Goal: Information Seeking & Learning: Find specific fact

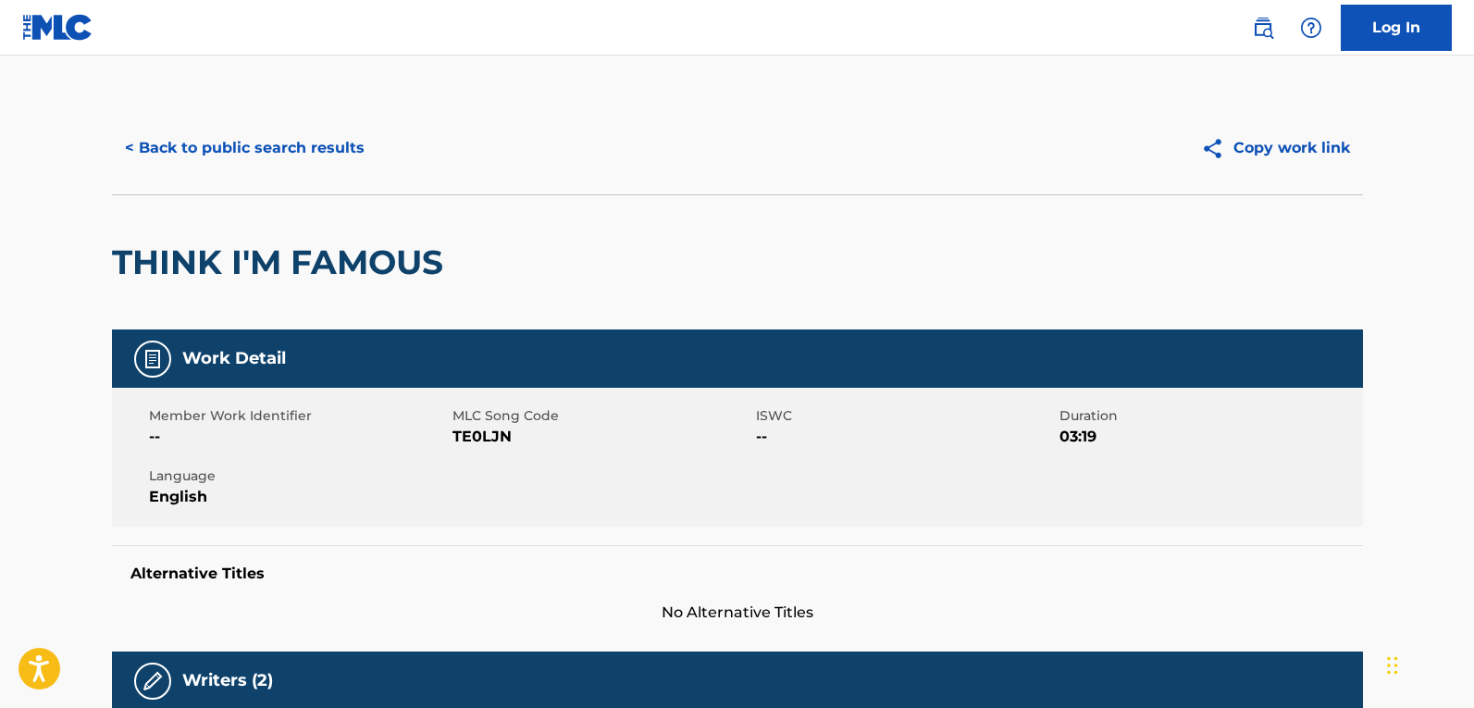
click at [262, 156] on button "< Back to public search results" at bounding box center [245, 148] width 266 height 46
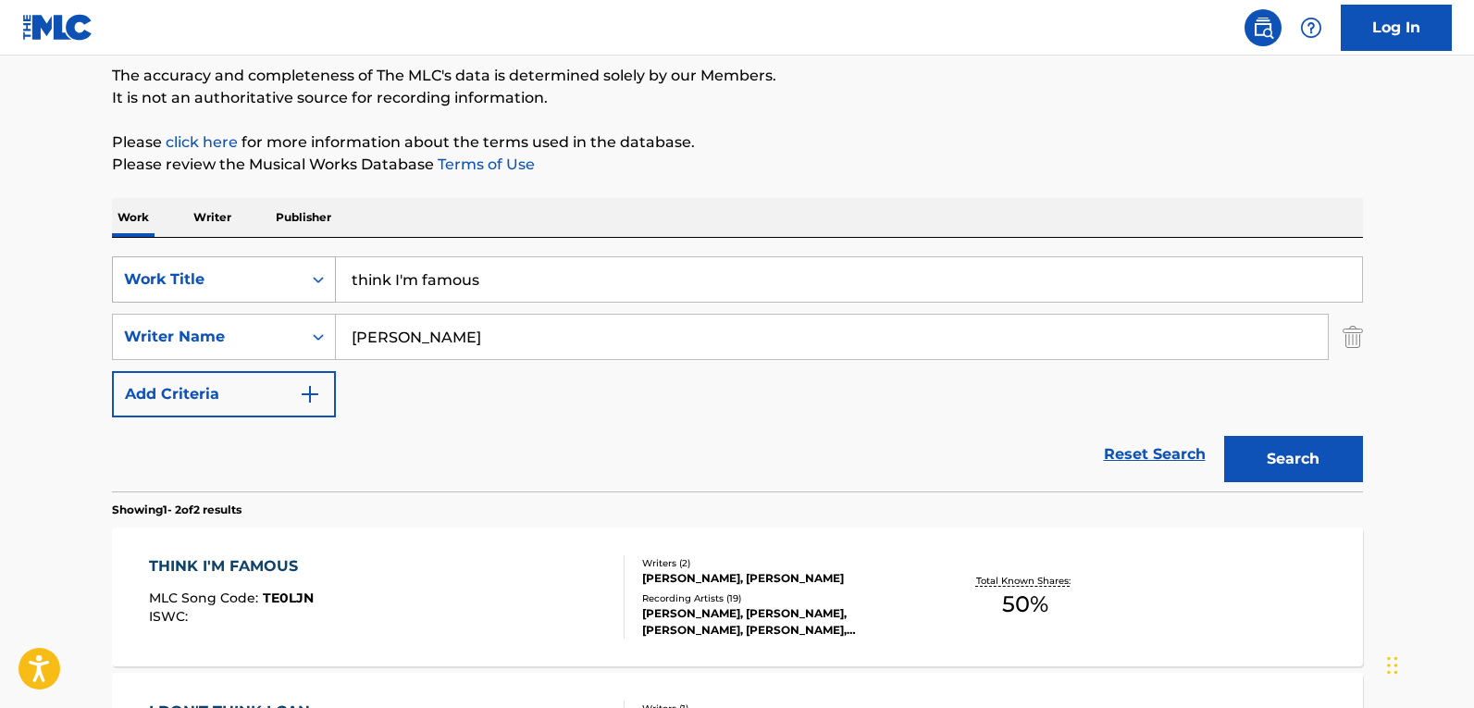
drag, startPoint x: 506, startPoint y: 287, endPoint x: 147, endPoint y: 271, distance: 359.3
click at [147, 271] on div "SearchWithCriteria70ddca9e-8fc4-41fb-8f70-4d0933cd311f Work Title think I'm fam…" at bounding box center [737, 279] width 1251 height 46
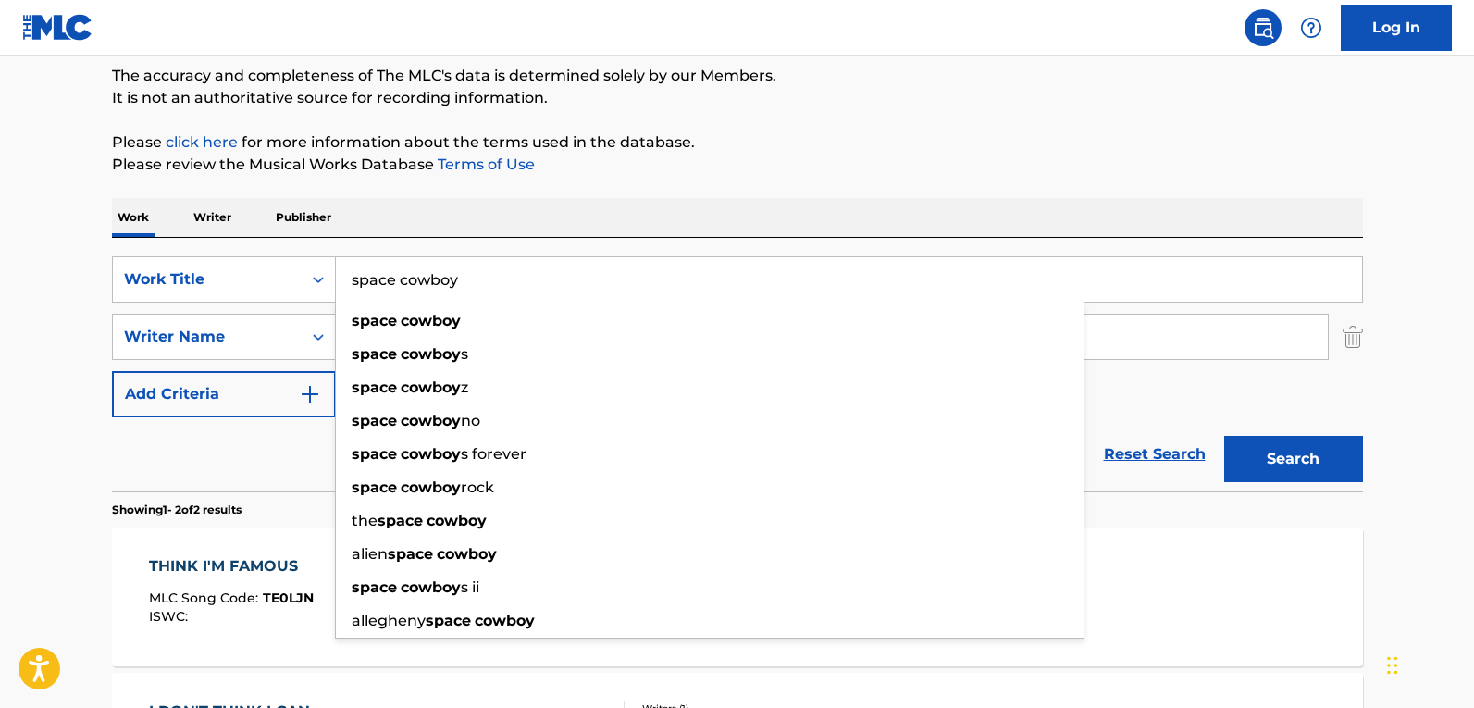
type input "space cowboy"
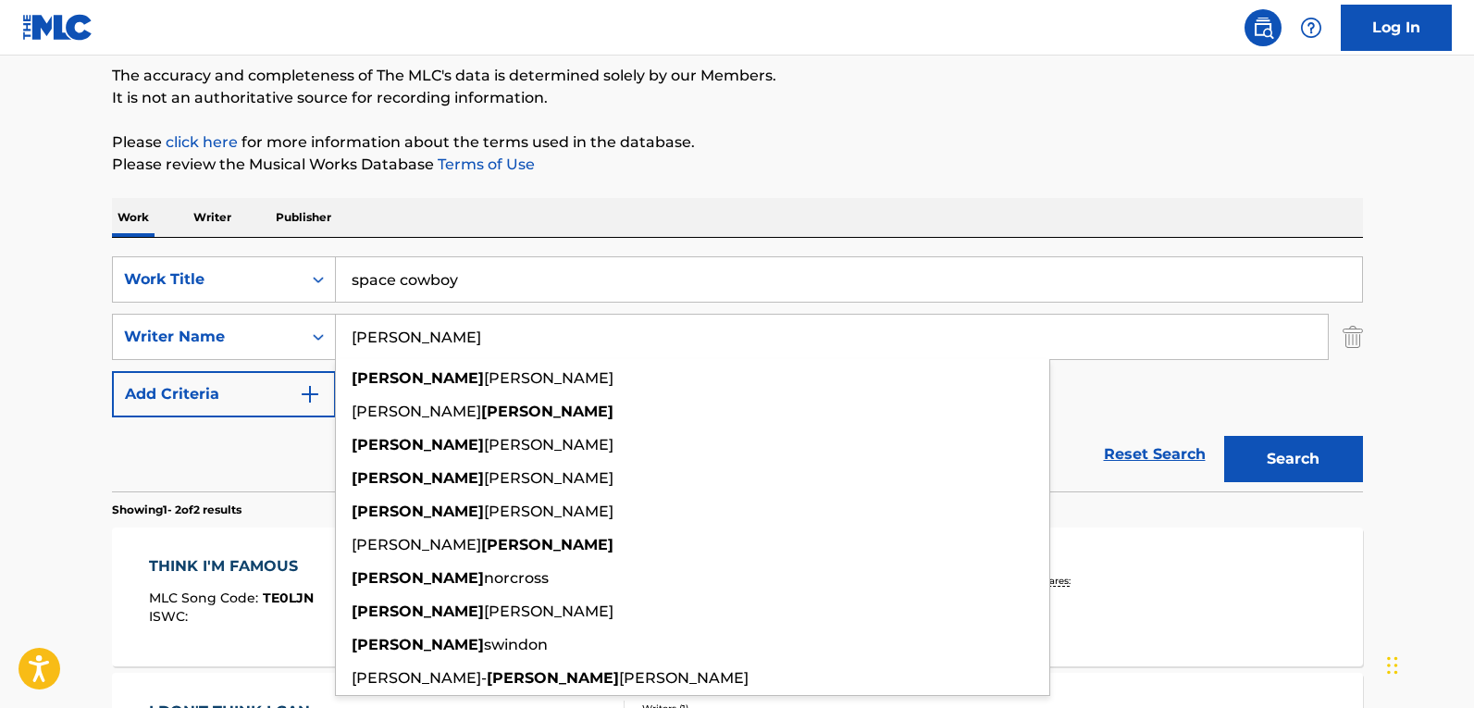
type input "ryan"
click at [1224, 436] on button "Search" at bounding box center [1293, 459] width 139 height 46
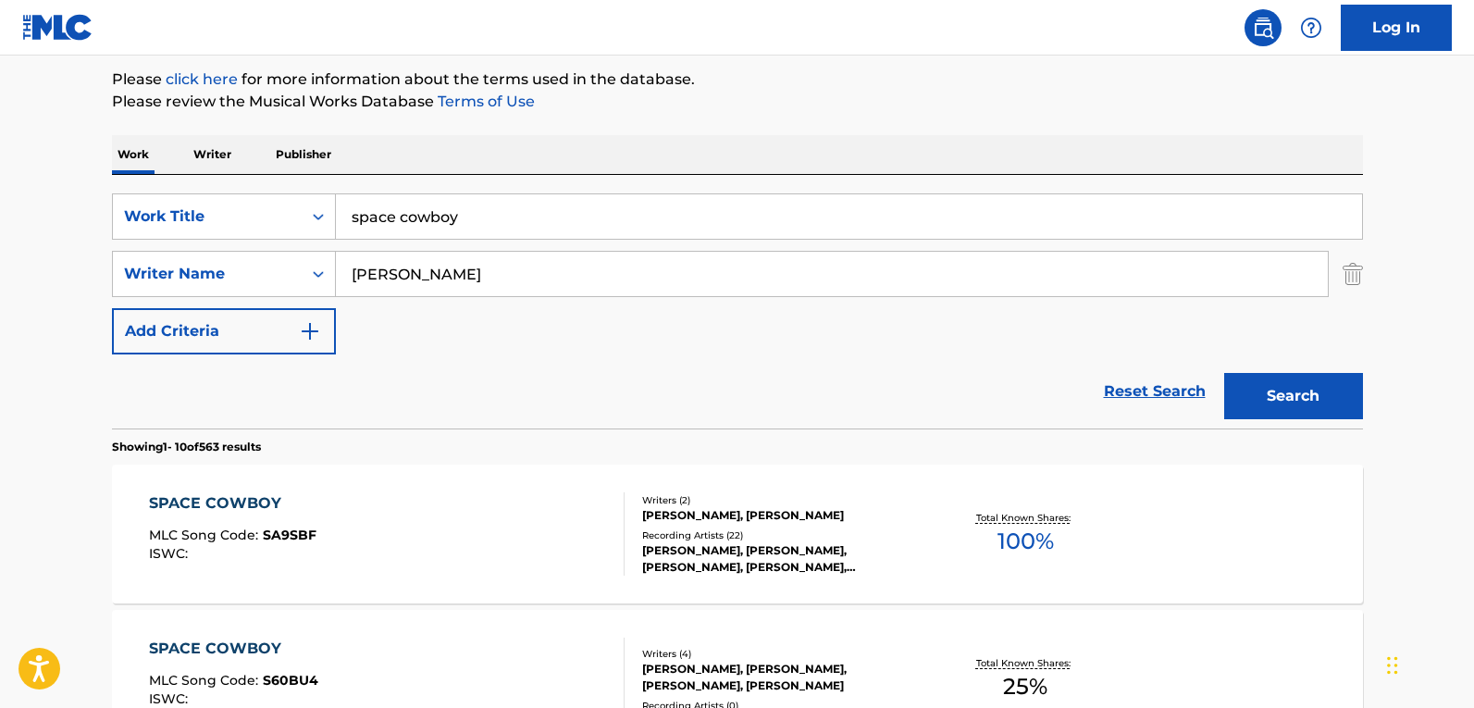
scroll to position [248, 0]
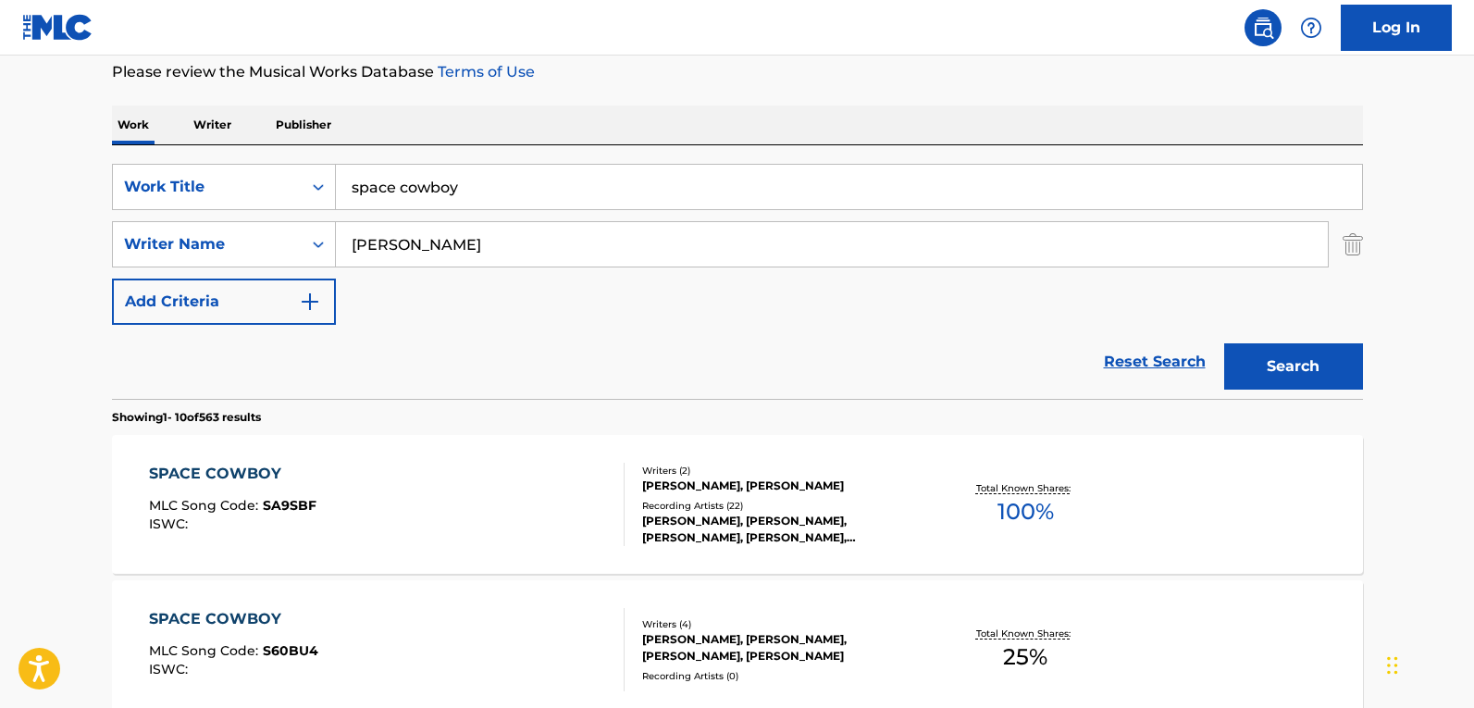
click at [502, 481] on div "SPACE COWBOY MLC Song Code : SA9SBF ISWC :" at bounding box center [387, 504] width 476 height 83
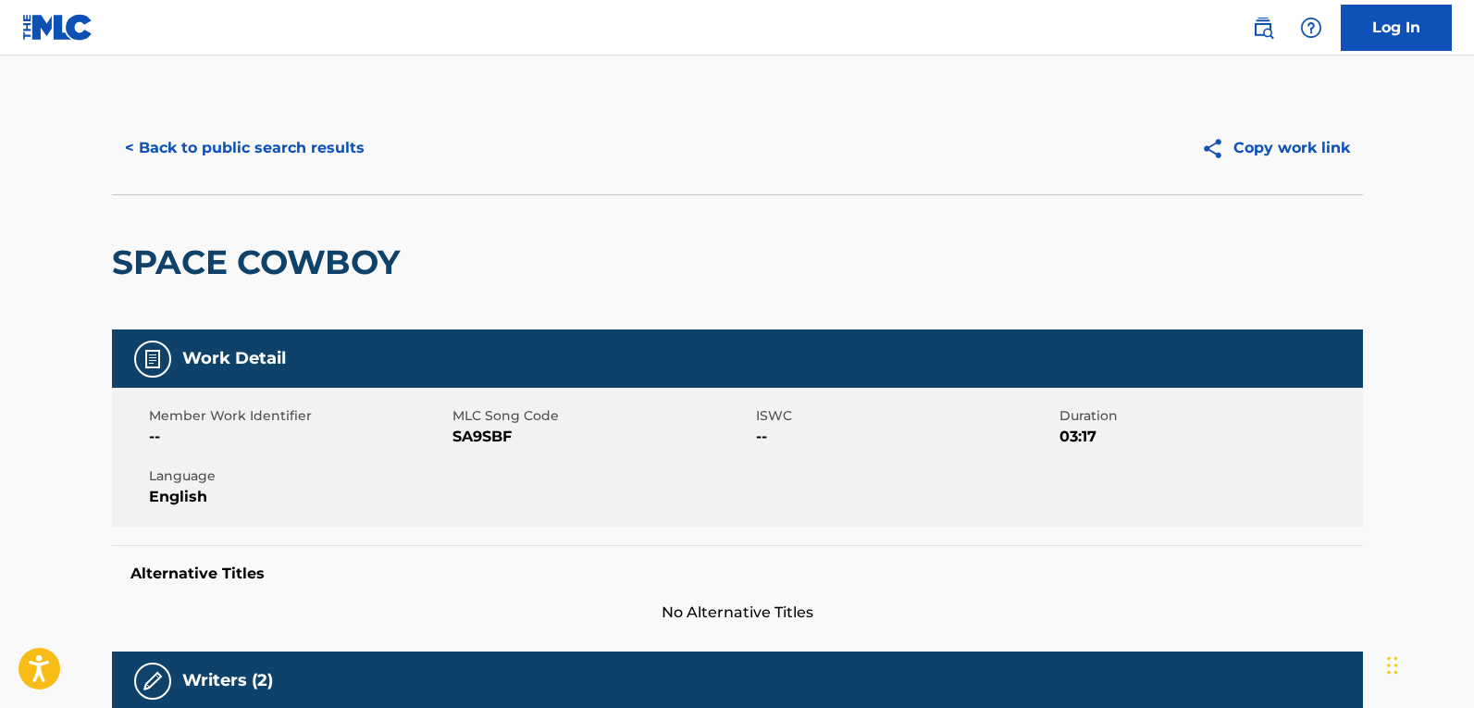
click at [187, 130] on button "< Back to public search results" at bounding box center [245, 148] width 266 height 46
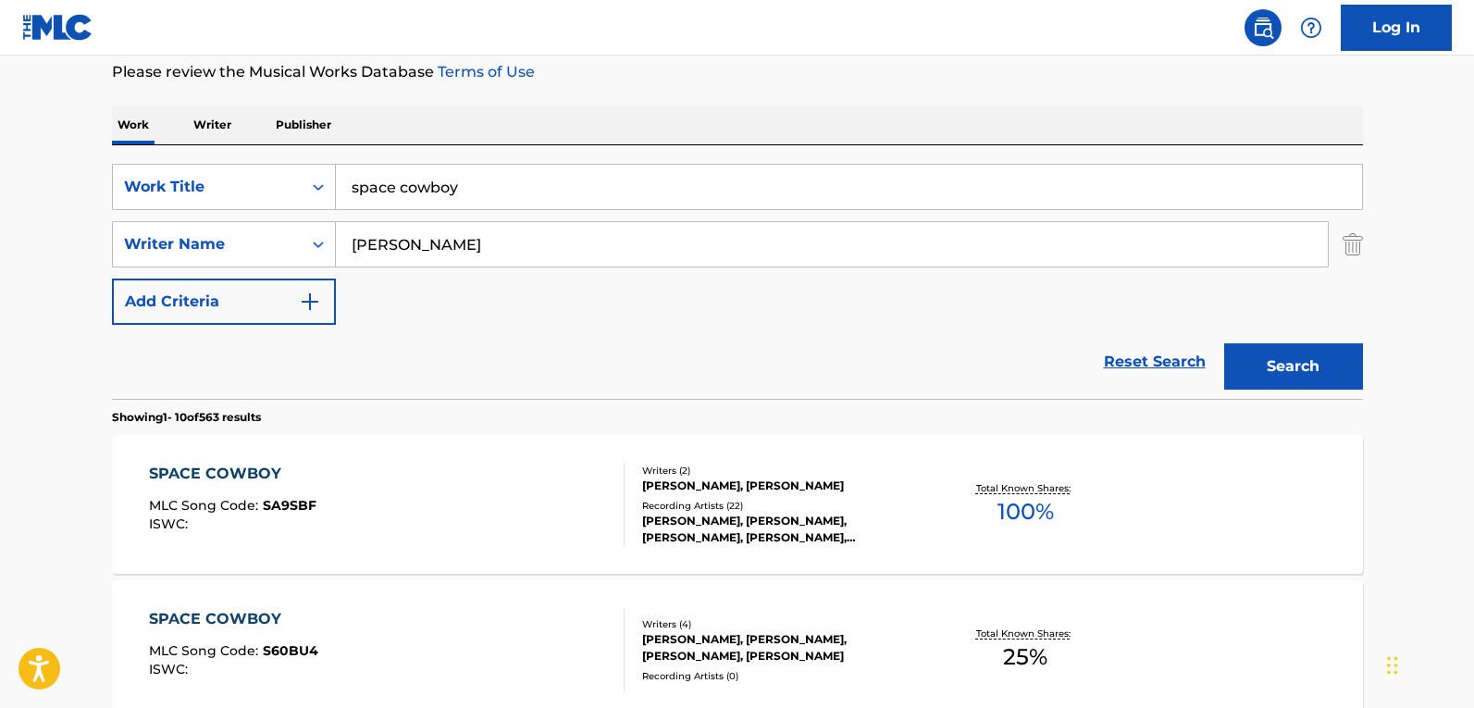
drag, startPoint x: 601, startPoint y: 218, endPoint x: 579, endPoint y: 209, distance: 24.1
click at [585, 215] on div "SearchWithCriteria70ddca9e-8fc4-41fb-8f70-4d0933cd311f Work Title space cowboy …" at bounding box center [737, 244] width 1251 height 161
drag, startPoint x: 144, startPoint y: 138, endPoint x: -173, endPoint y: 106, distance: 318.9
click at [0, 106] on html "Accessibility Screen-Reader Guide, Feedback, and Issue Reporting | New window L…" at bounding box center [737, 106] width 1474 height 708
type input "old dirt fancy"
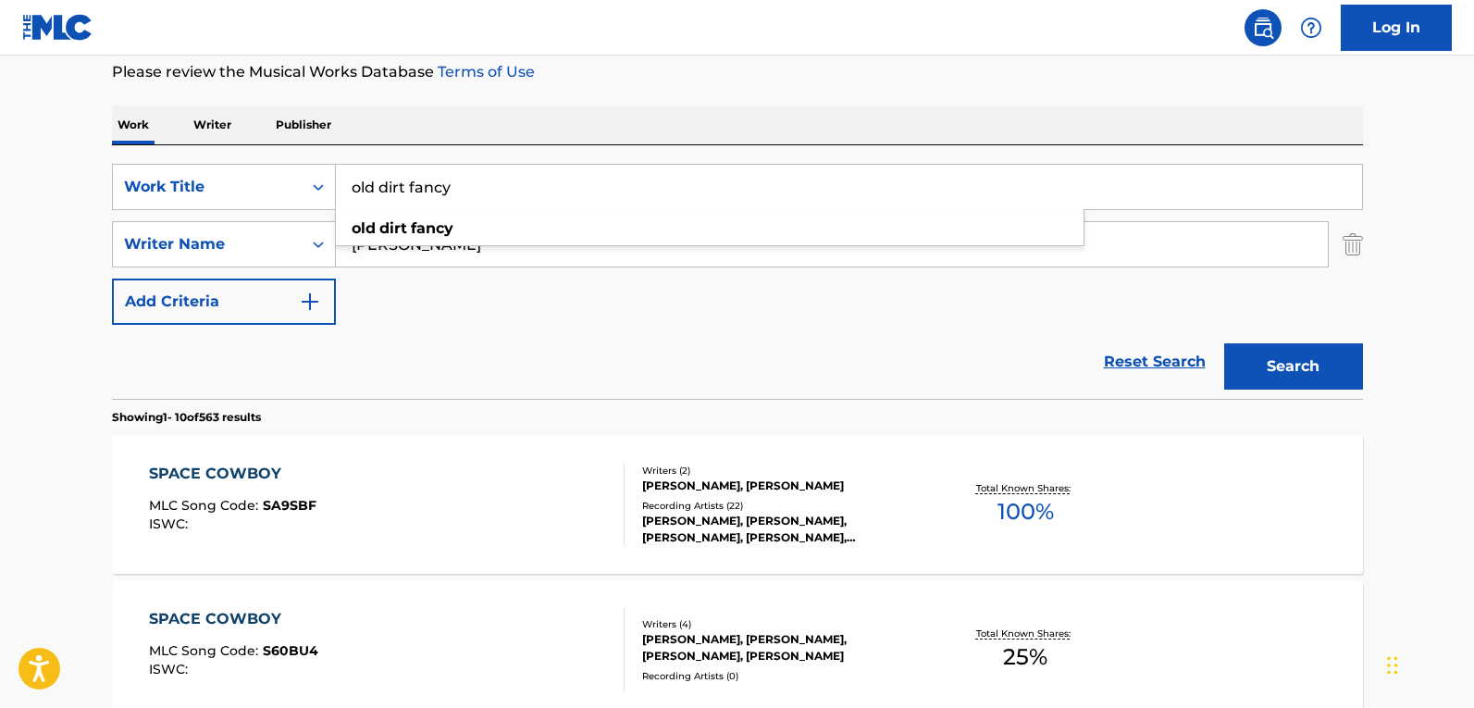
click at [1224, 343] on button "Search" at bounding box center [1293, 366] width 139 height 46
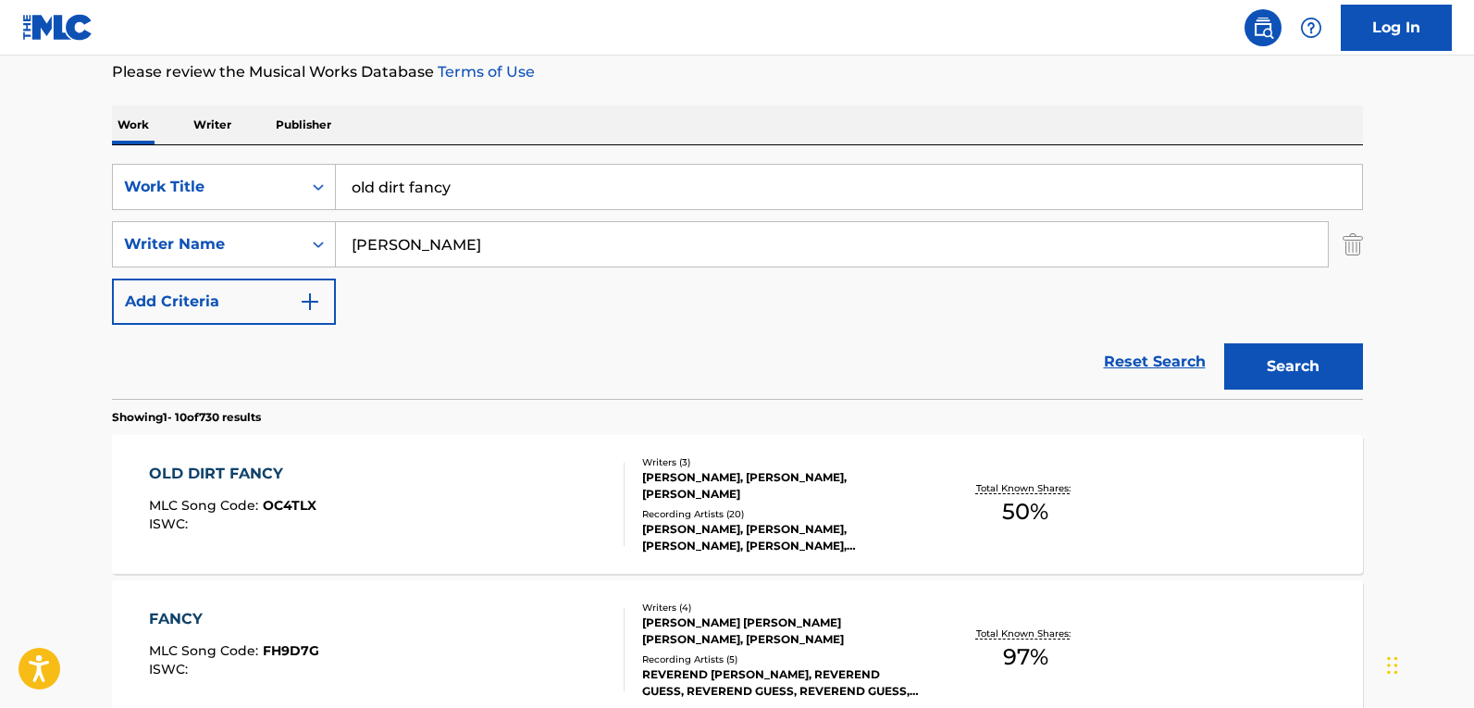
click at [444, 491] on div "OLD DIRT FANCY MLC Song Code : OC4TLX ISWC :" at bounding box center [387, 504] width 476 height 83
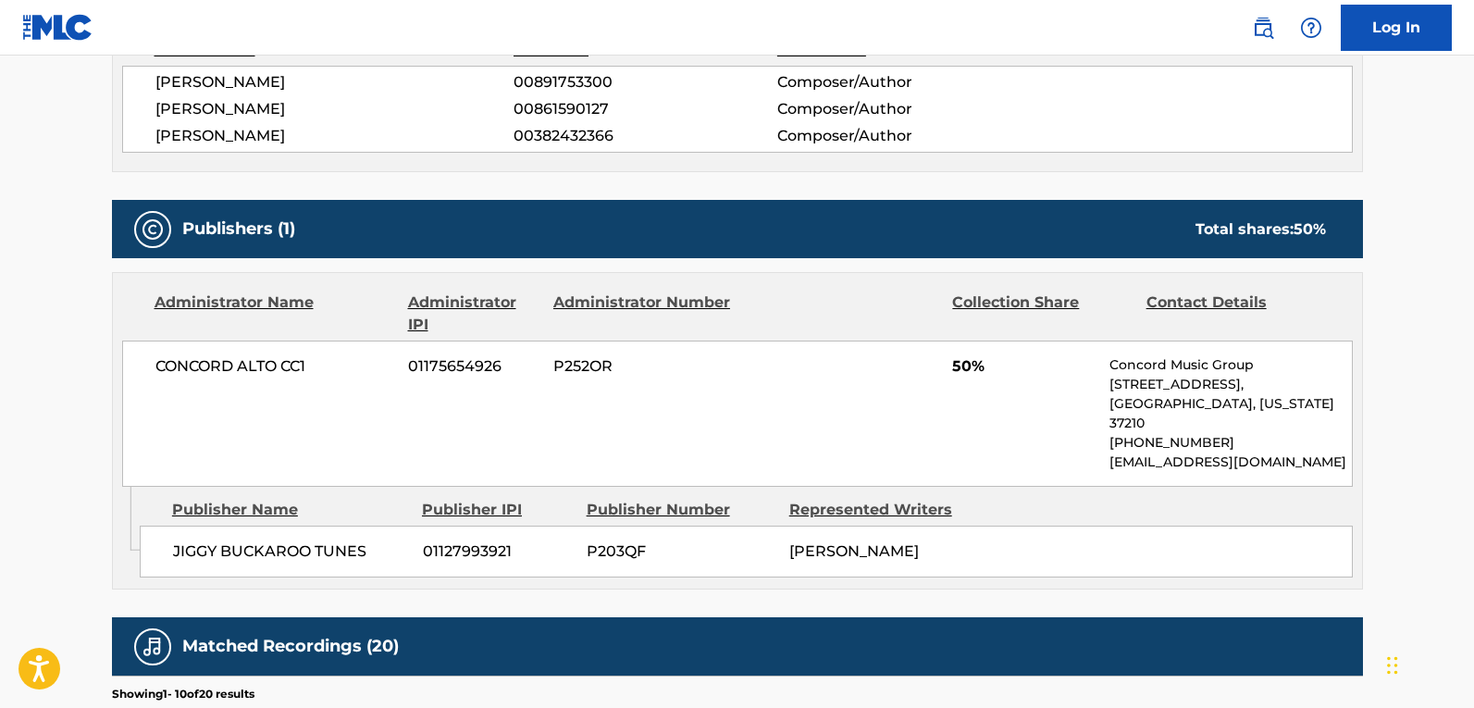
scroll to position [555, 0]
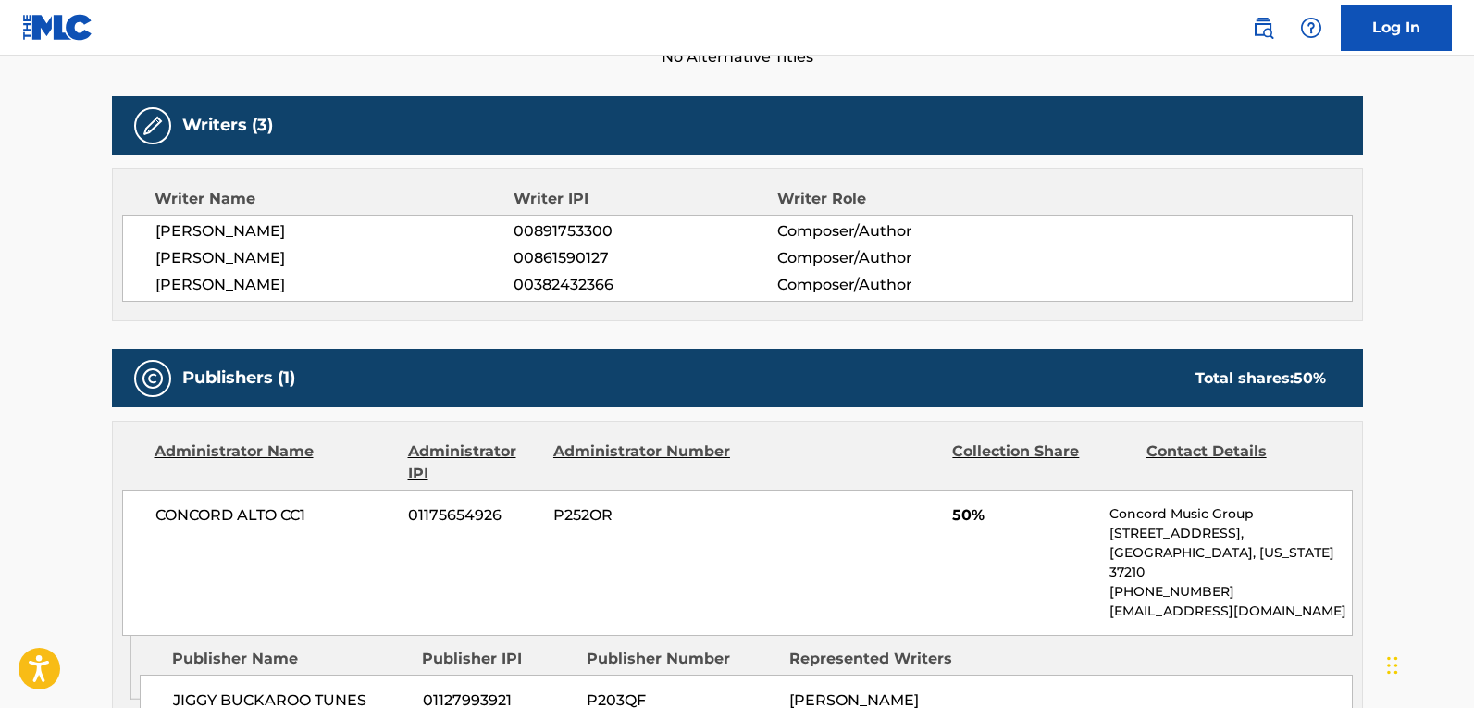
click at [432, 317] on div "Writer Name Writer IPI Writer Role RYAN KINZER 00891753300 Composer/Author CEDR…" at bounding box center [737, 244] width 1251 height 153
drag, startPoint x: 610, startPoint y: 255, endPoint x: 495, endPoint y: 246, distance: 115.1
click at [495, 246] on div "RYAN KINZER 00891753300 Composer/Author CEDRIC BENJAMIN LEUTWYLER 00861590127 C…" at bounding box center [737, 258] width 1231 height 87
copy div "00861590127"
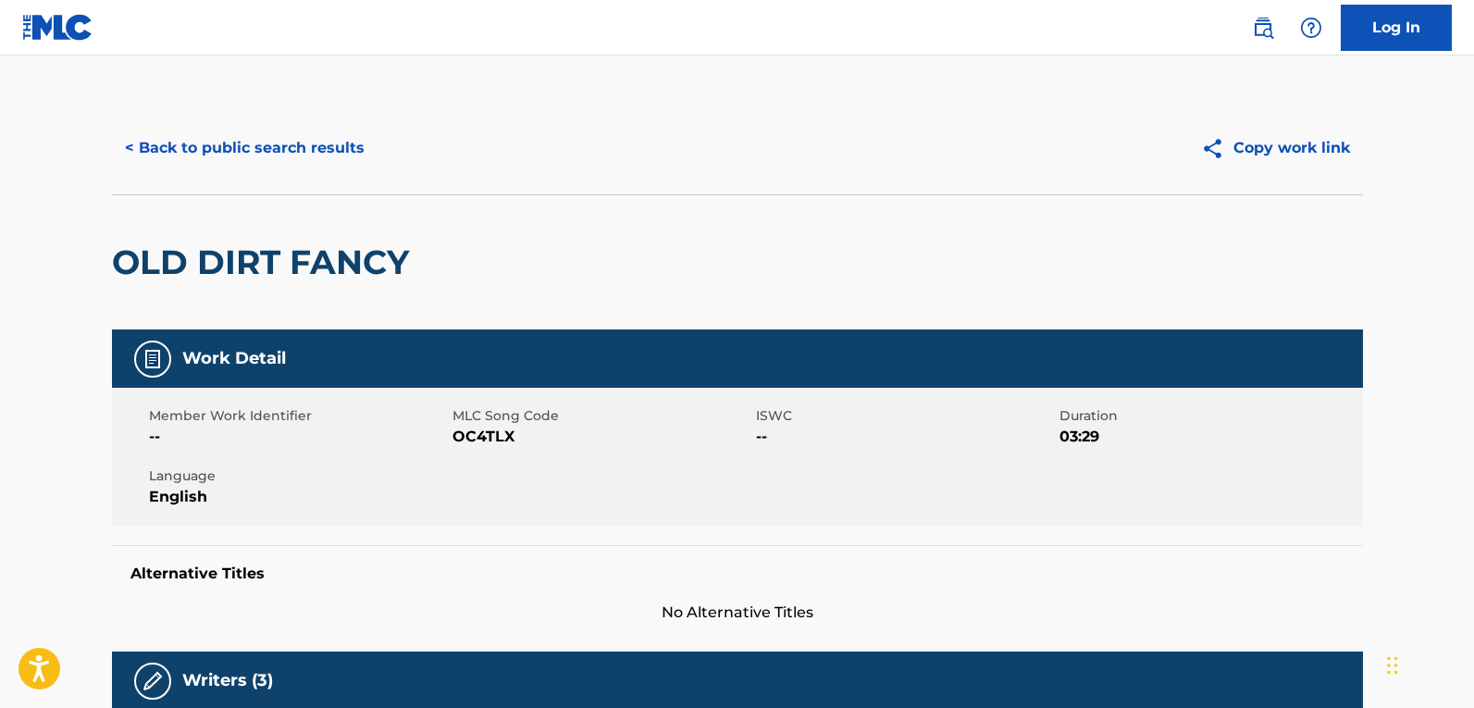
click at [291, 149] on button "< Back to public search results" at bounding box center [245, 148] width 266 height 46
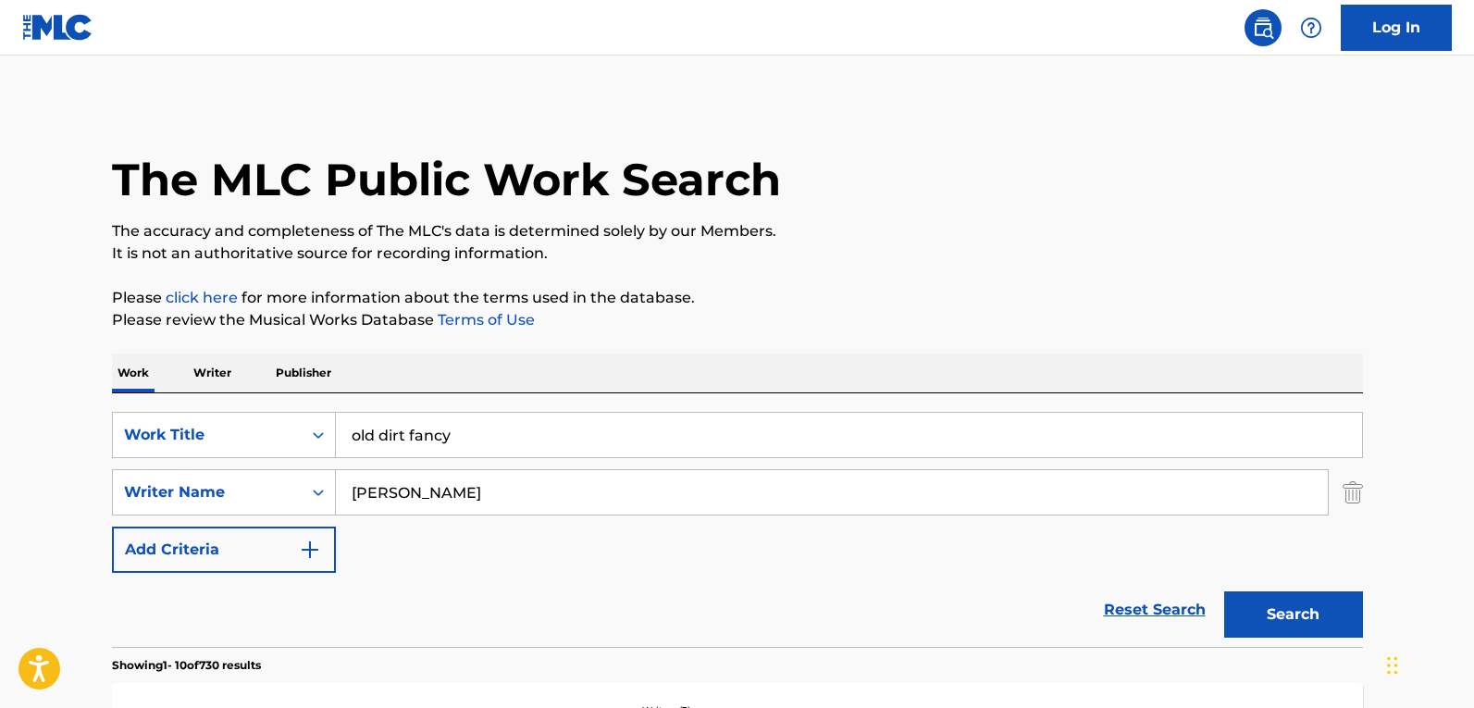
scroll to position [248, 0]
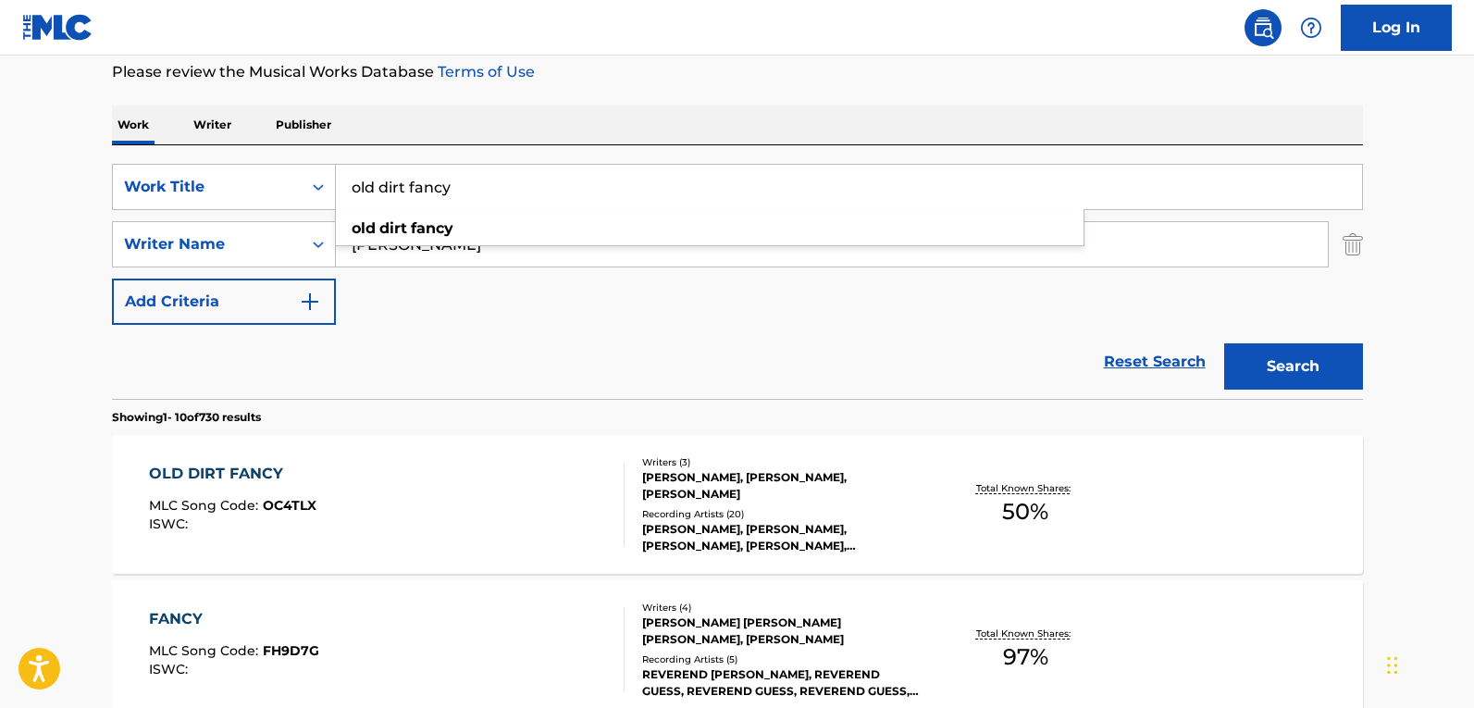
drag, startPoint x: 487, startPoint y: 179, endPoint x: 19, endPoint y: 134, distance: 469.3
type input "buckaroo views"
click at [1224, 343] on button "Search" at bounding box center [1293, 366] width 139 height 46
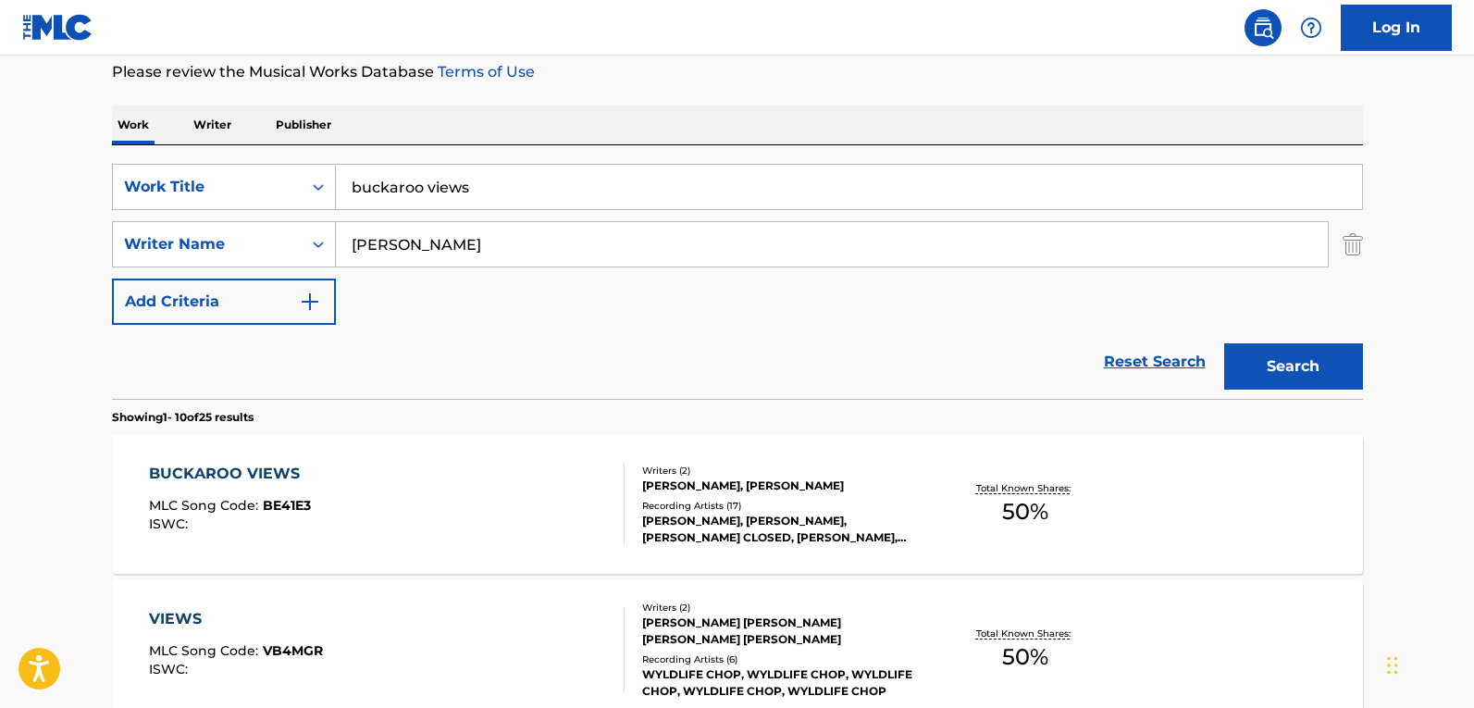
click at [330, 473] on div "BUCKAROO VIEWS MLC Song Code : BE41E3 ISWC :" at bounding box center [387, 504] width 476 height 83
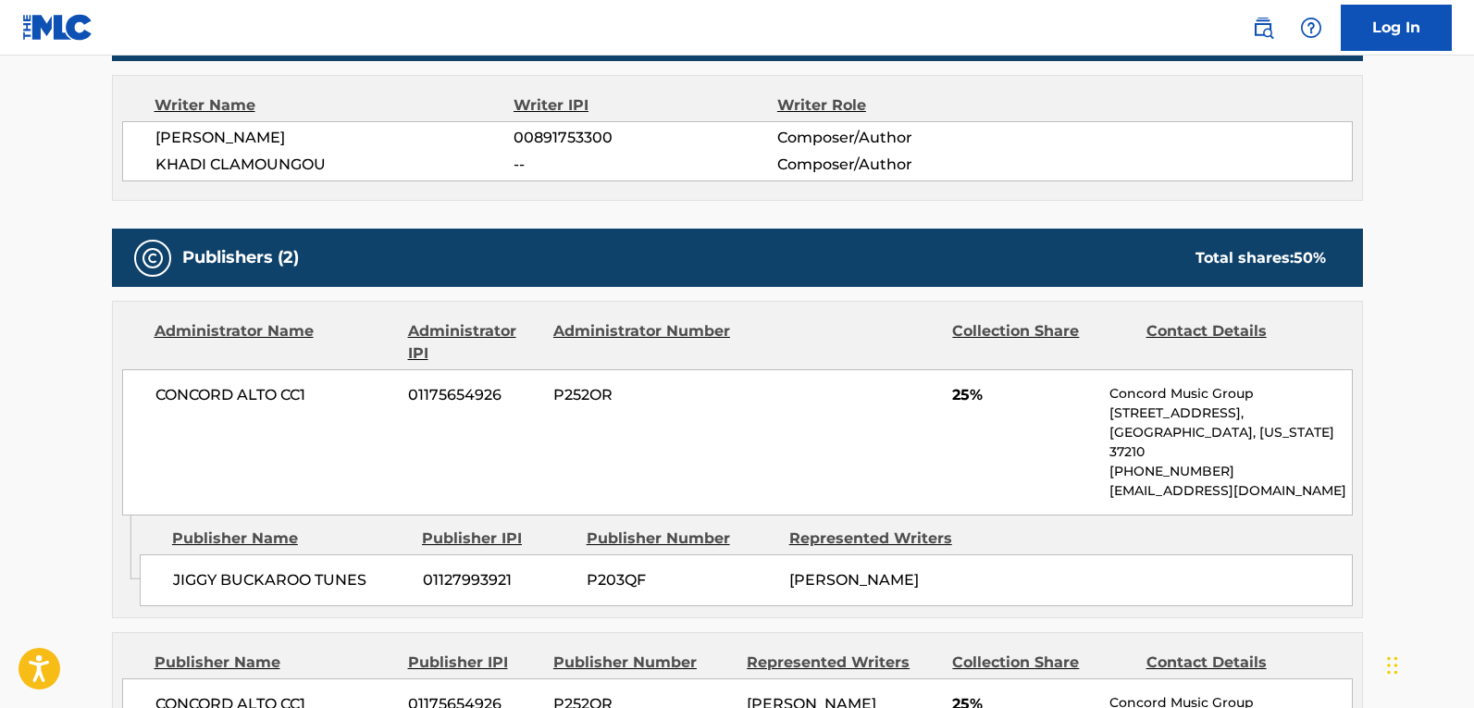
scroll to position [648, 0]
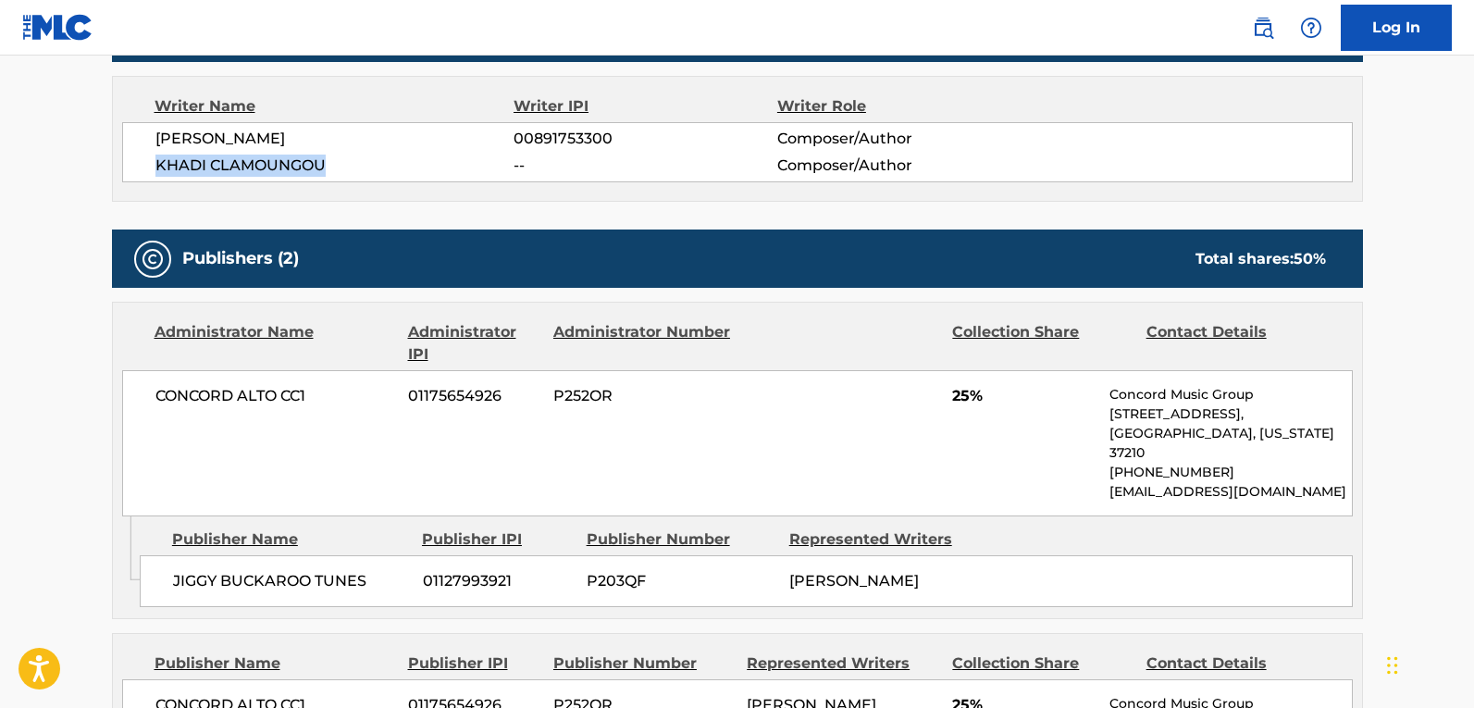
drag, startPoint x: 328, startPoint y: 169, endPoint x: 106, endPoint y: 164, distance: 222.1
click at [106, 164] on div "< Back to public search results Copy work link BUCKAROO VIEWS Work Detail Membe…" at bounding box center [737, 493] width 1295 height 2079
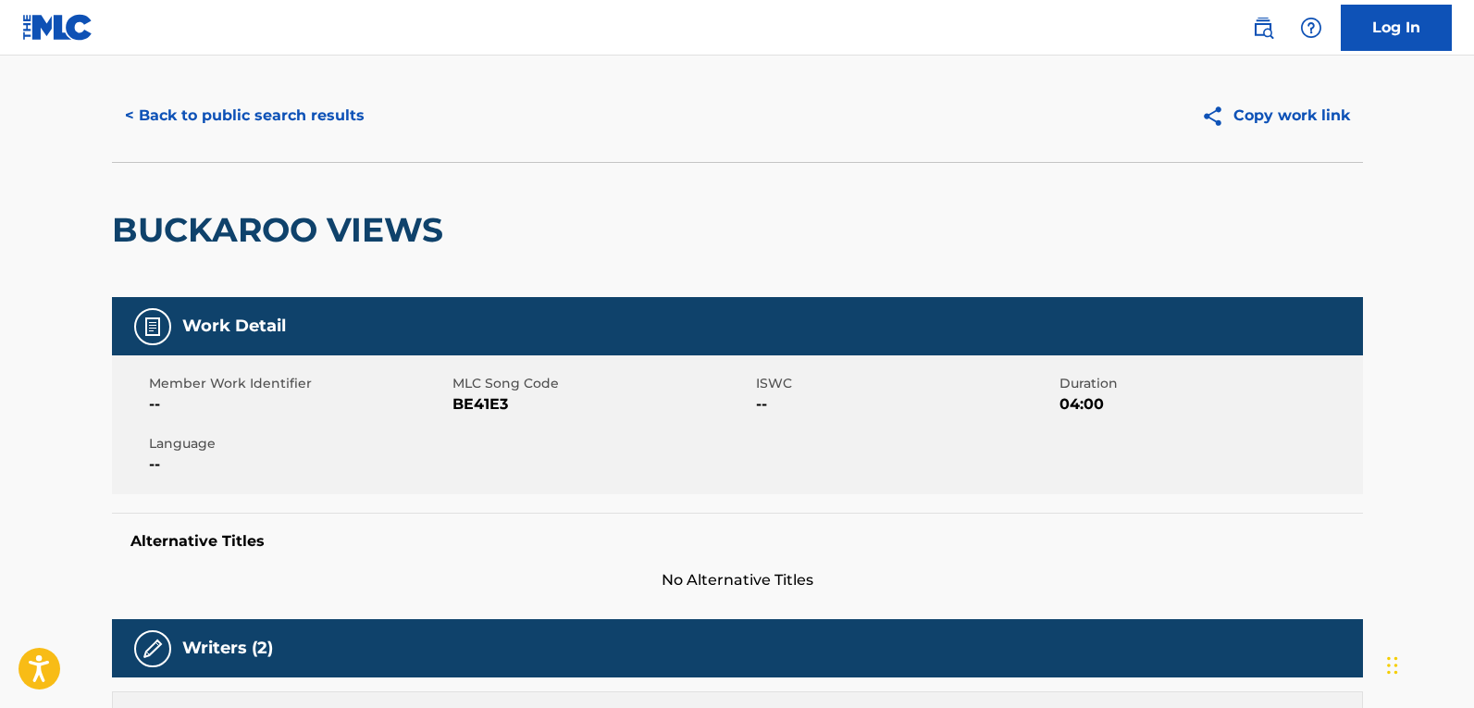
scroll to position [0, 0]
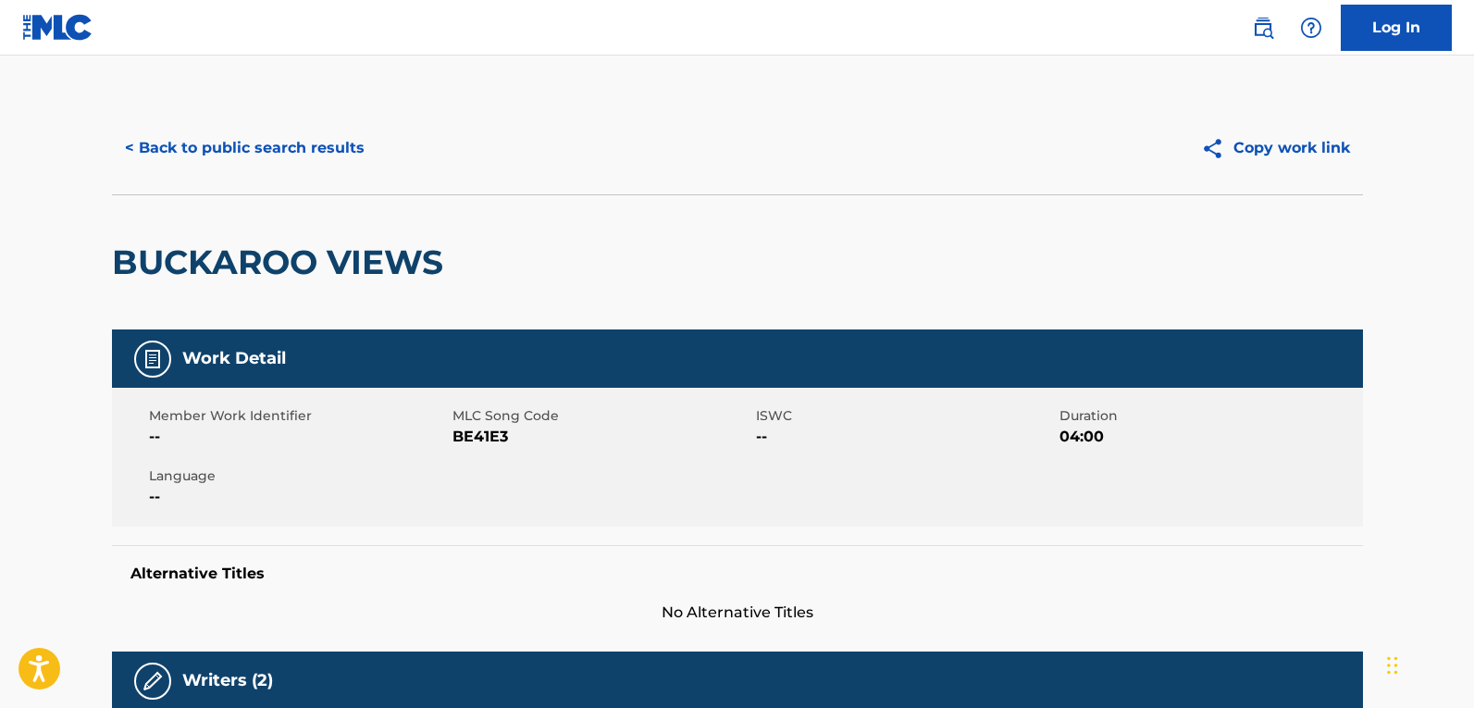
click at [301, 143] on button "< Back to public search results" at bounding box center [245, 148] width 266 height 46
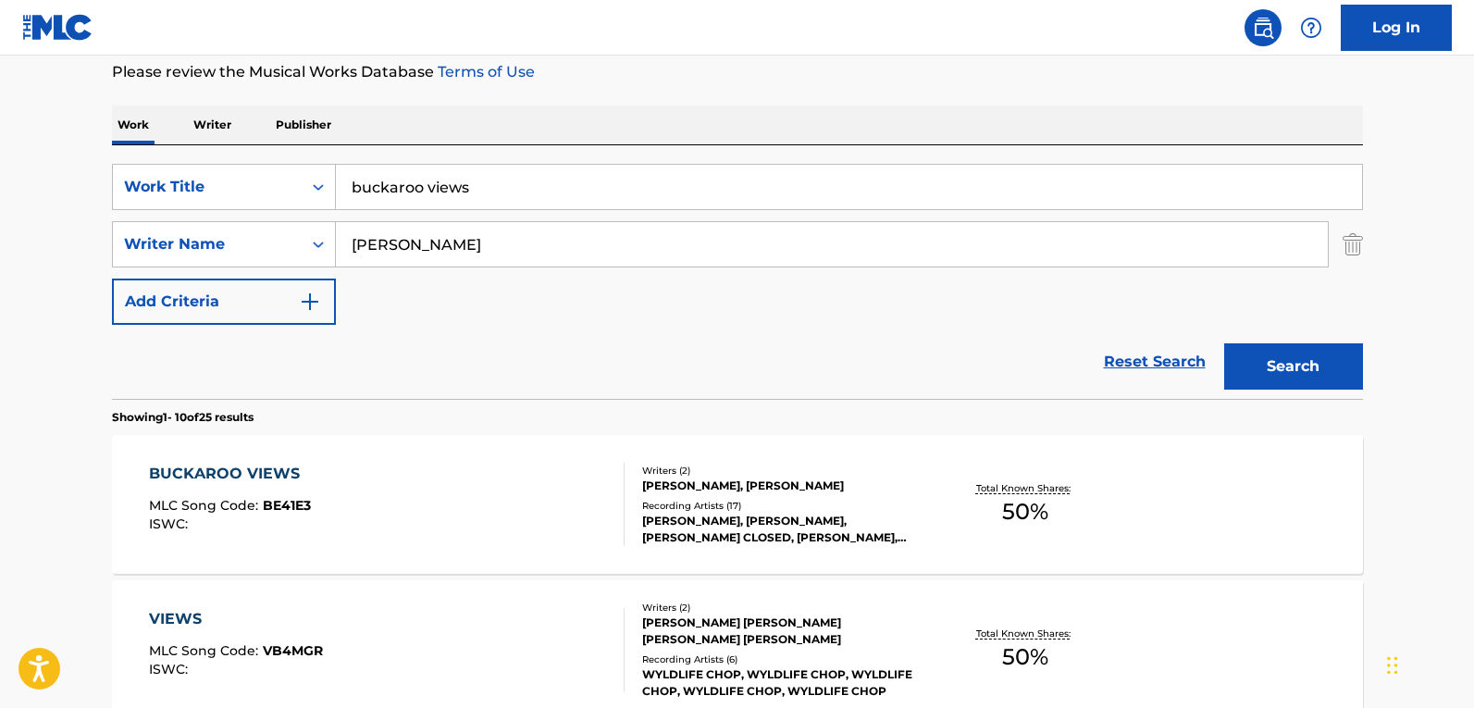
drag, startPoint x: 222, startPoint y: 153, endPoint x: -198, endPoint y: 102, distance: 423.1
click at [0, 102] on html "Accessibility Screen-Reader Guide, Feedback, and Issue Reporting | New window L…" at bounding box center [737, 106] width 1474 height 708
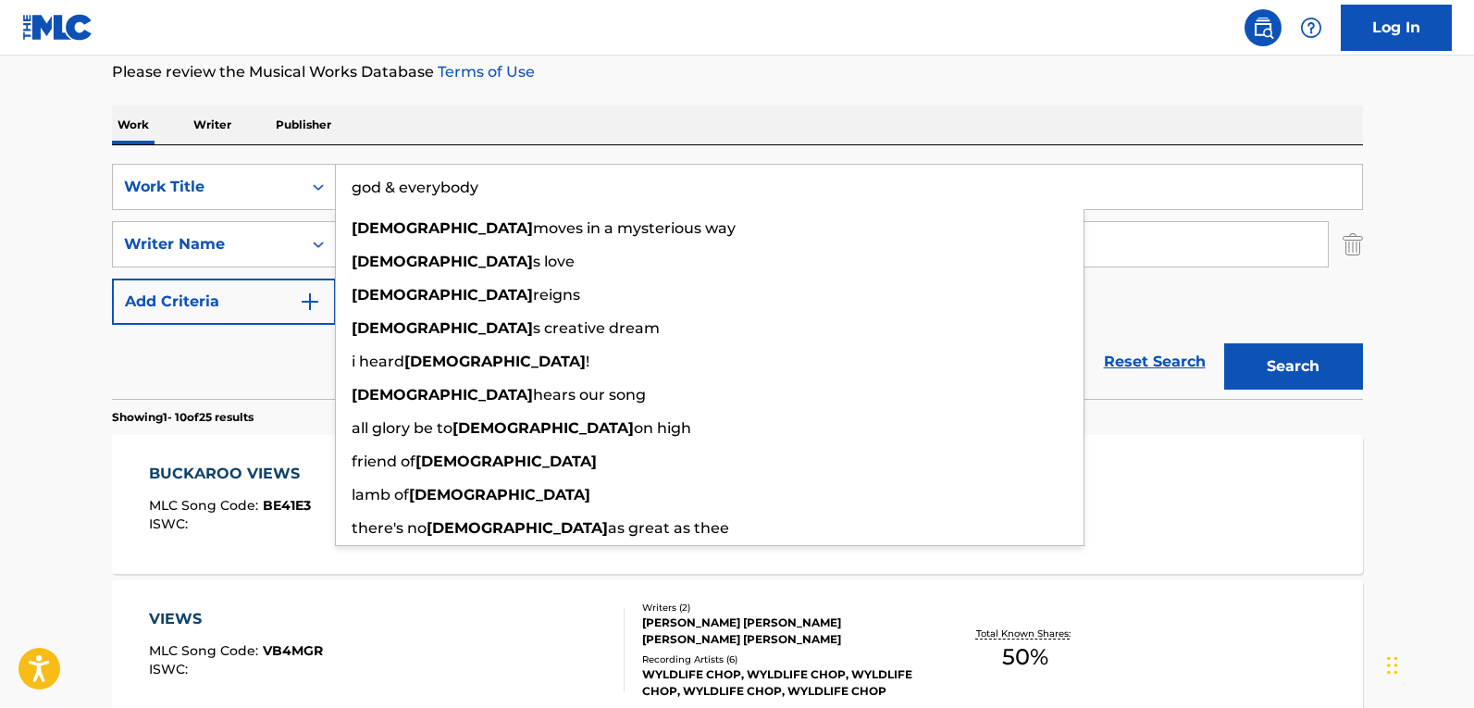
type input "god & everybody"
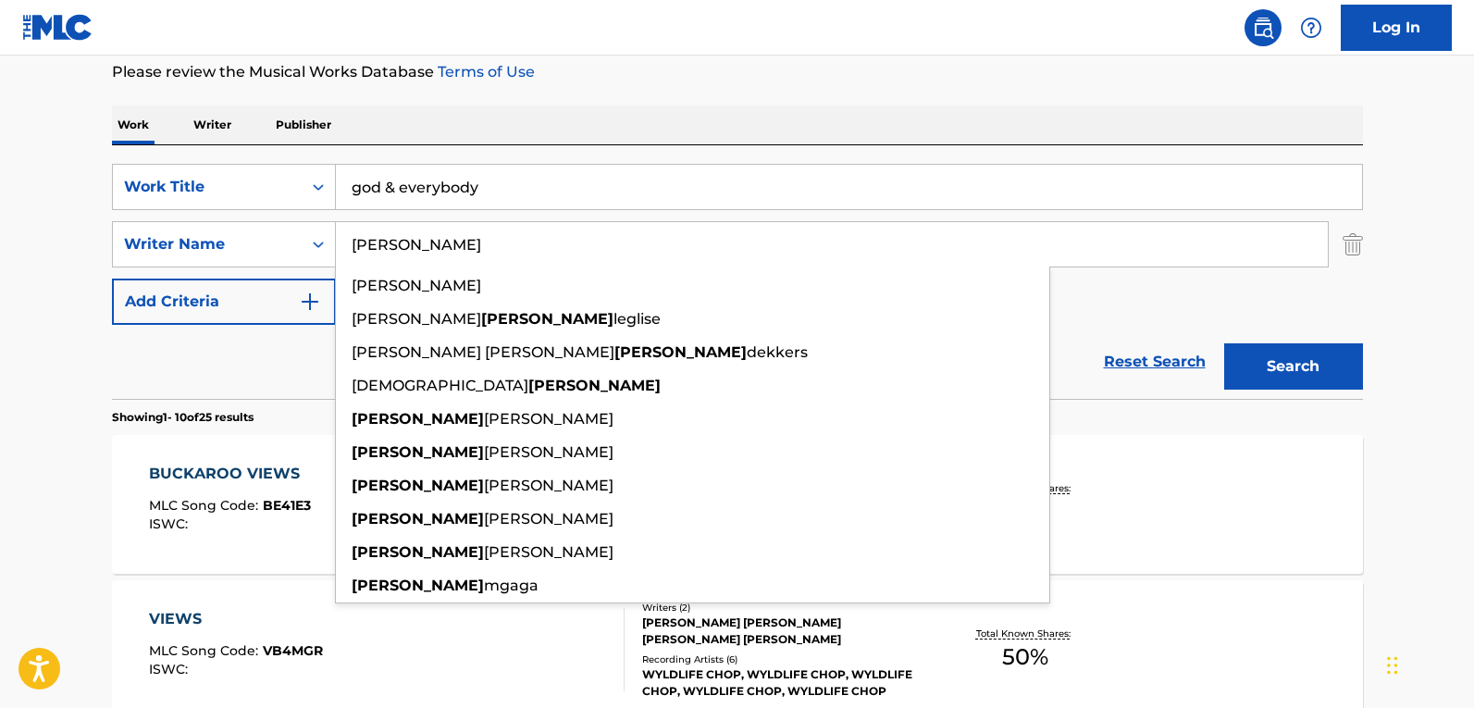
type input "gilbert"
click at [1224, 343] on button "Search" at bounding box center [1293, 366] width 139 height 46
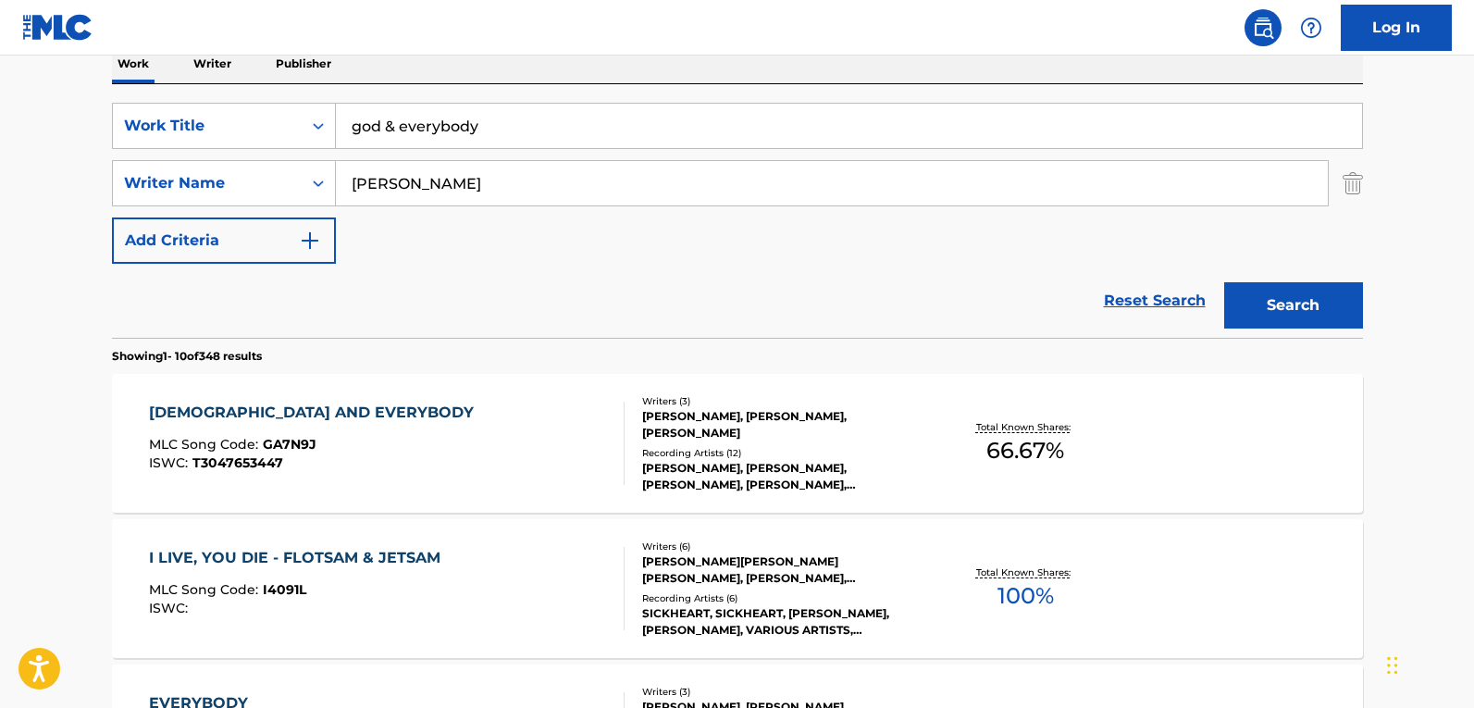
scroll to position [340, 0]
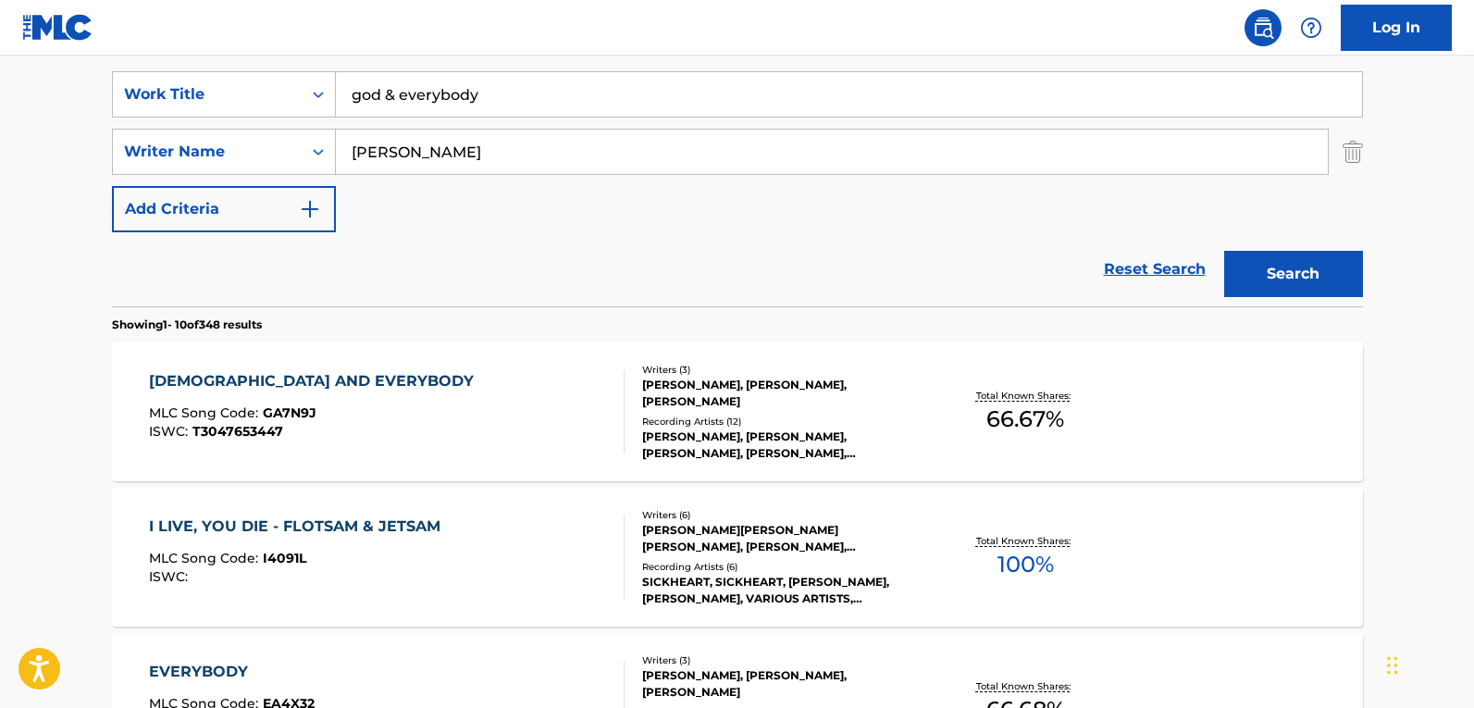
click at [439, 400] on div "GOD AND EVERYBODY MLC Song Code : GA7N9J ISWC : T3047653447" at bounding box center [387, 411] width 476 height 83
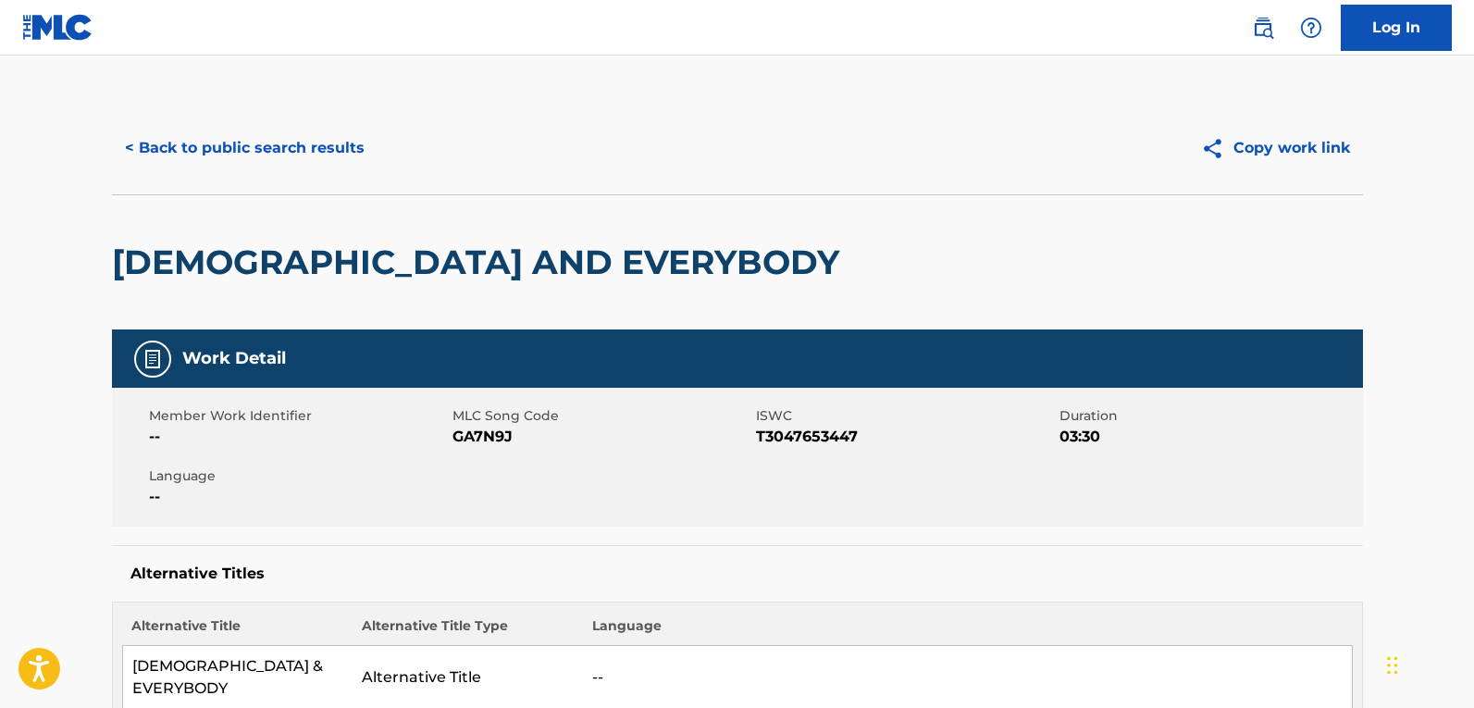
click at [213, 145] on button "< Back to public search results" at bounding box center [245, 148] width 266 height 46
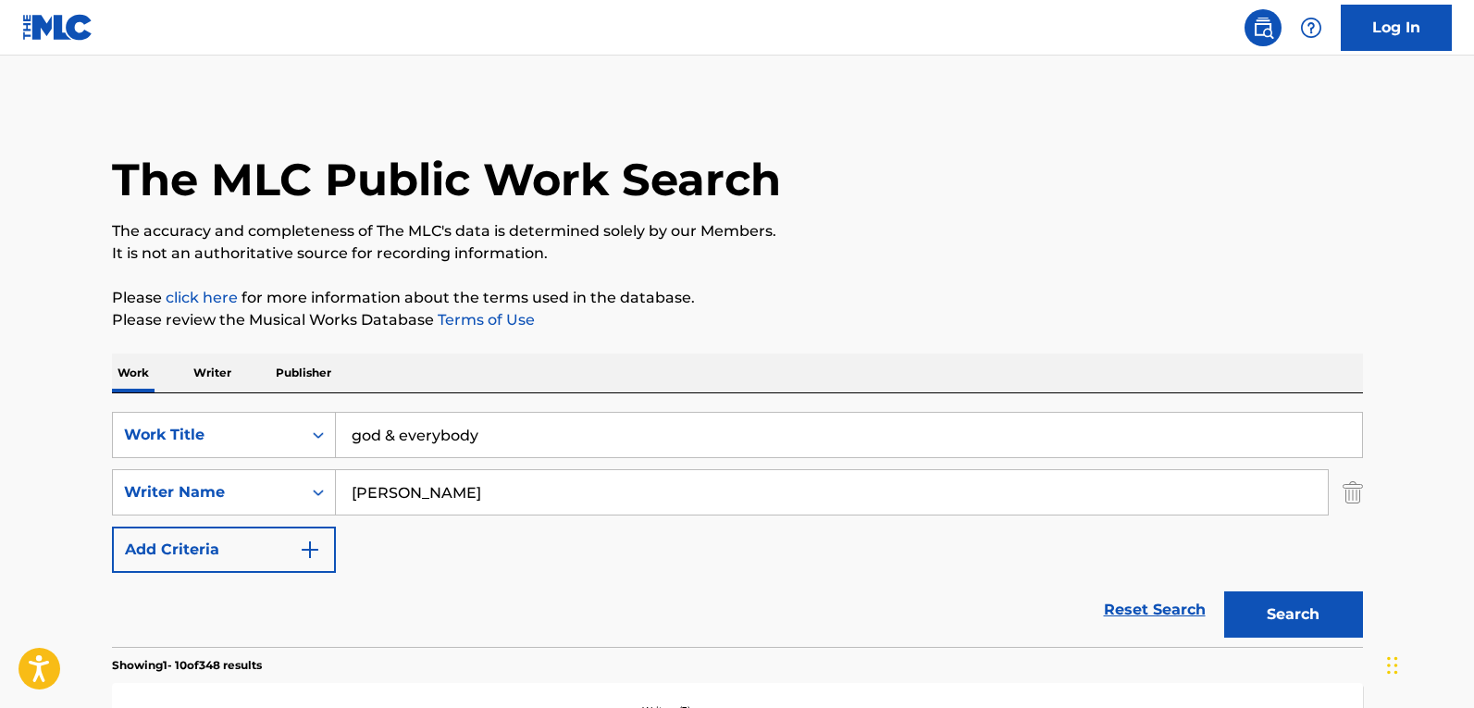
scroll to position [340, 0]
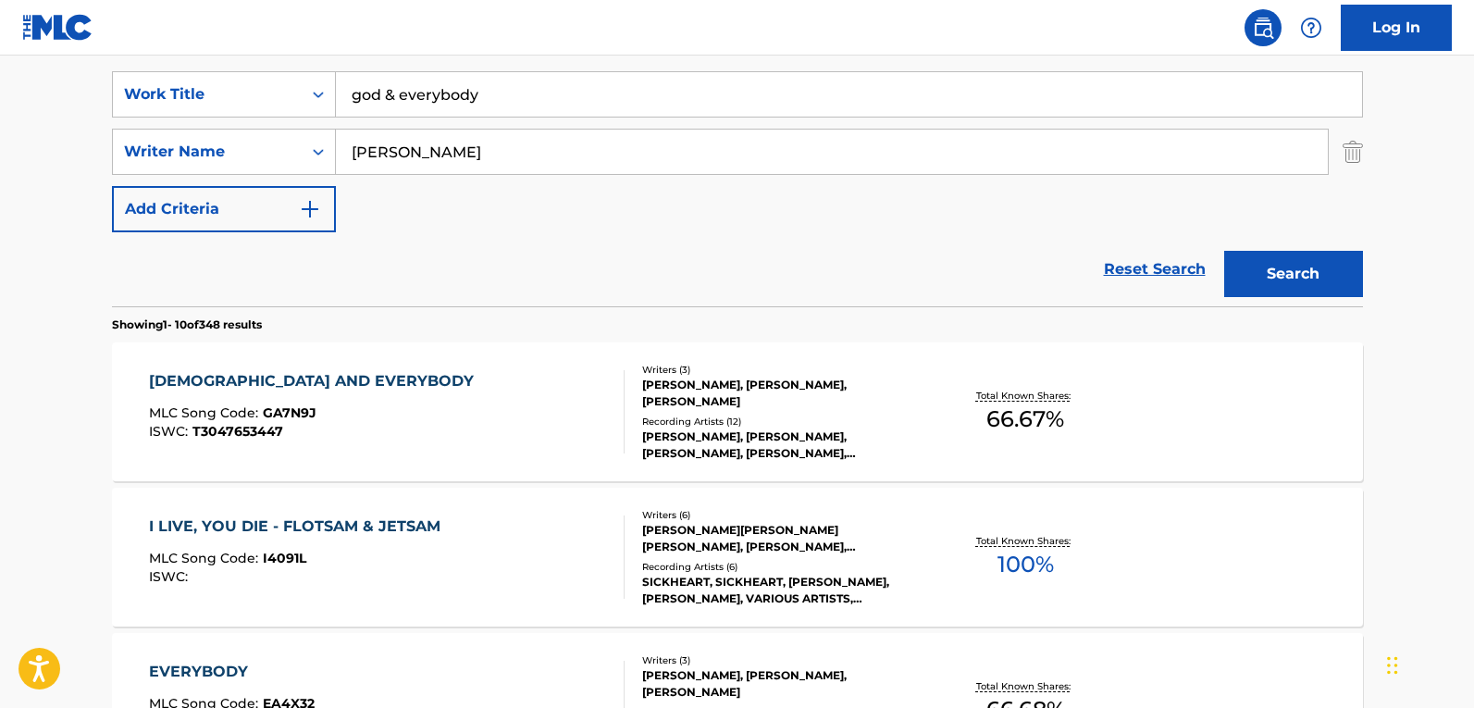
drag, startPoint x: 359, startPoint y: 75, endPoint x: -13, endPoint y: 61, distance: 372.2
click at [0, 61] on html "Accessibility Screen-Reader Guide, Feedback, and Issue Reporting | New window L…" at bounding box center [737, 14] width 1474 height 708
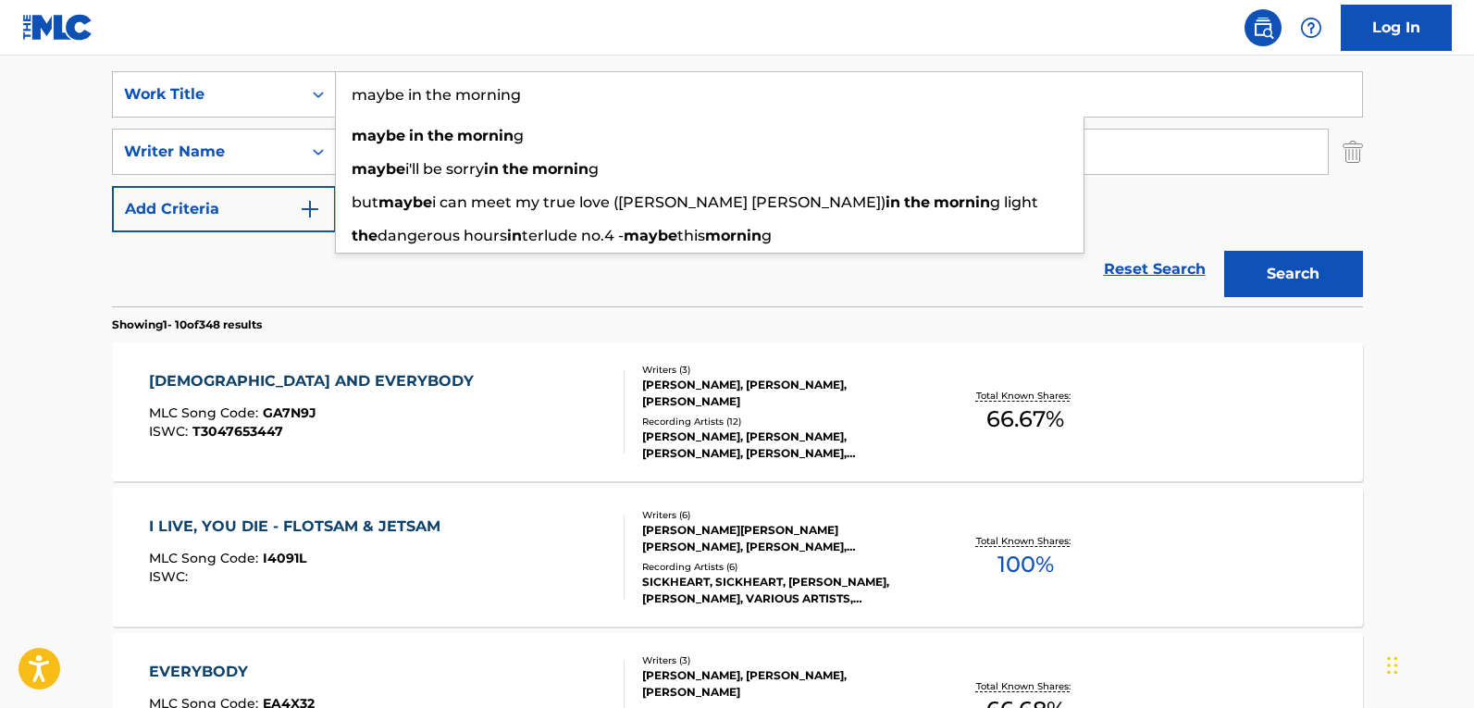
type input "maybe in the morning"
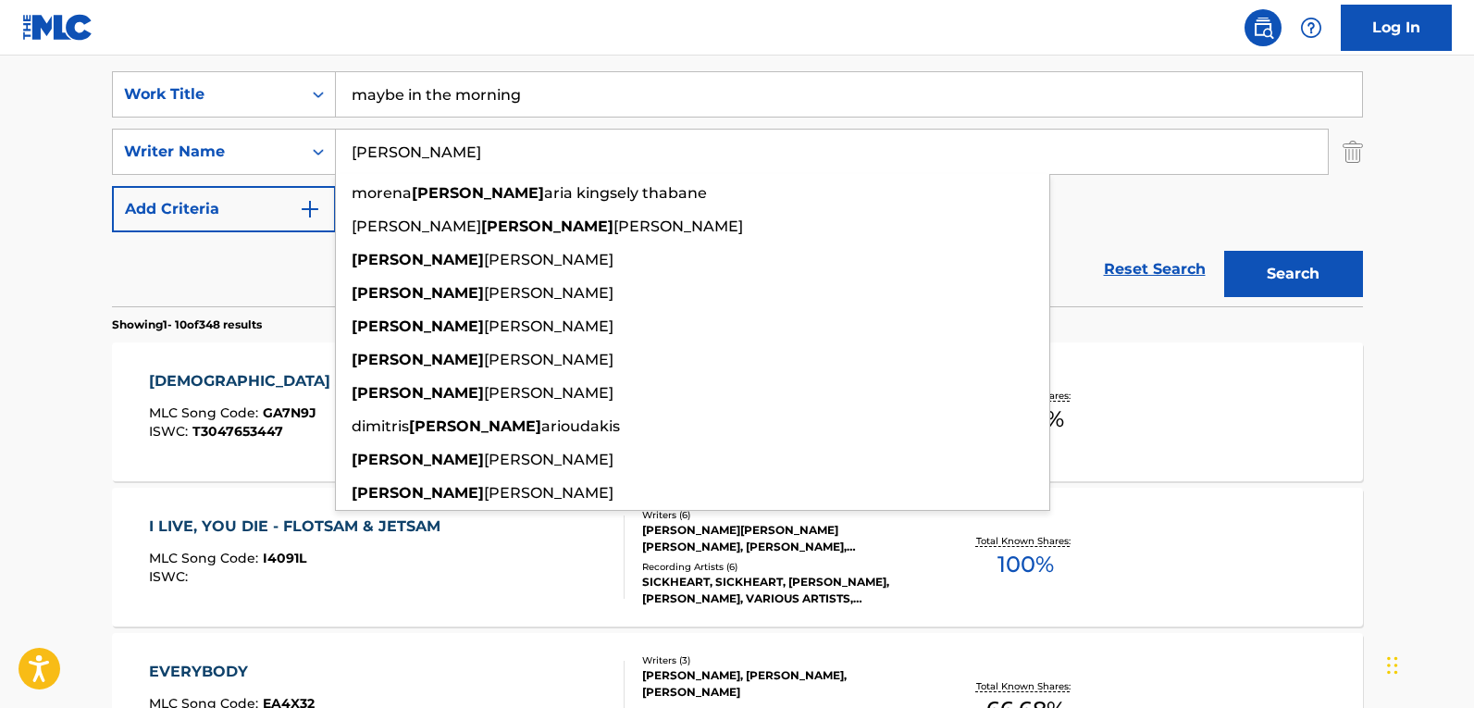
type input "zach"
click at [1224, 251] on button "Search" at bounding box center [1293, 274] width 139 height 46
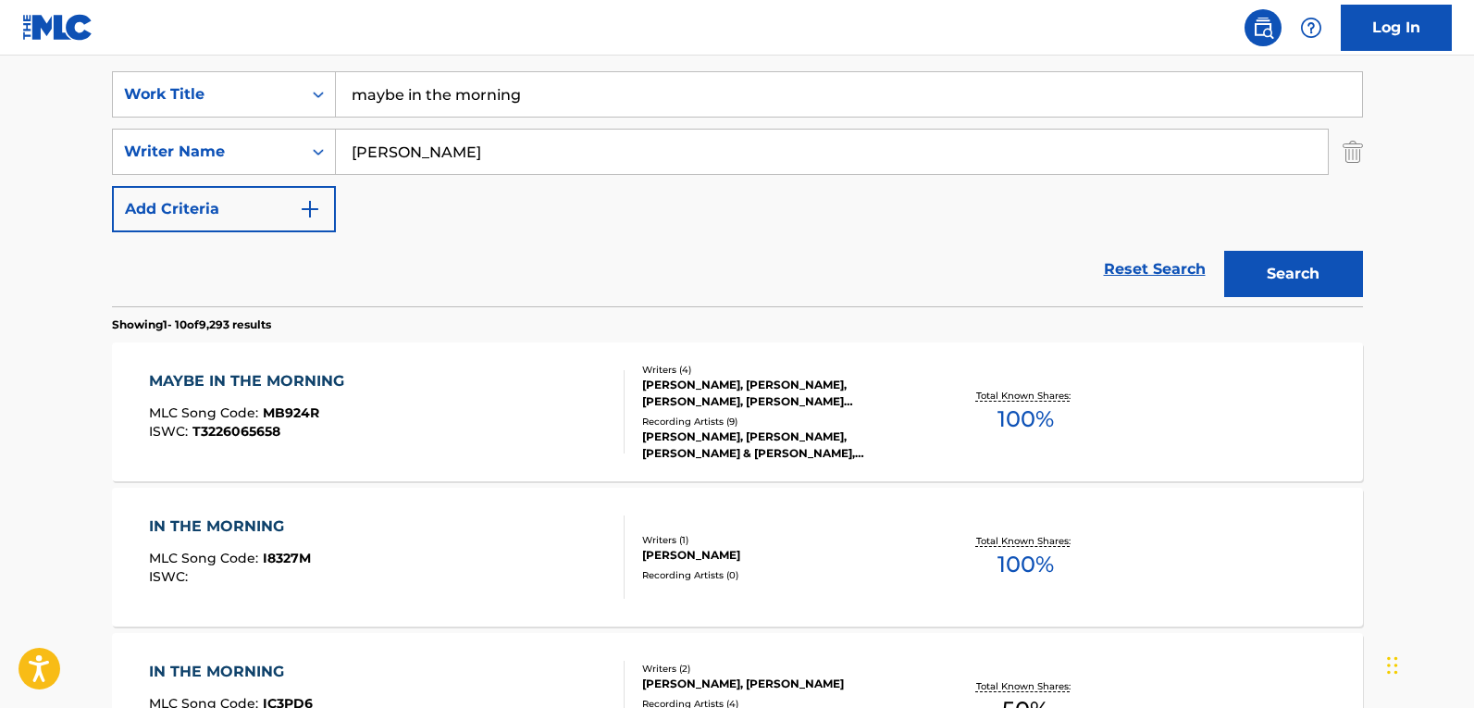
click at [439, 400] on div "MAYBE IN THE MORNING MLC Song Code : MB924R ISWC : T3226065658" at bounding box center [387, 411] width 476 height 83
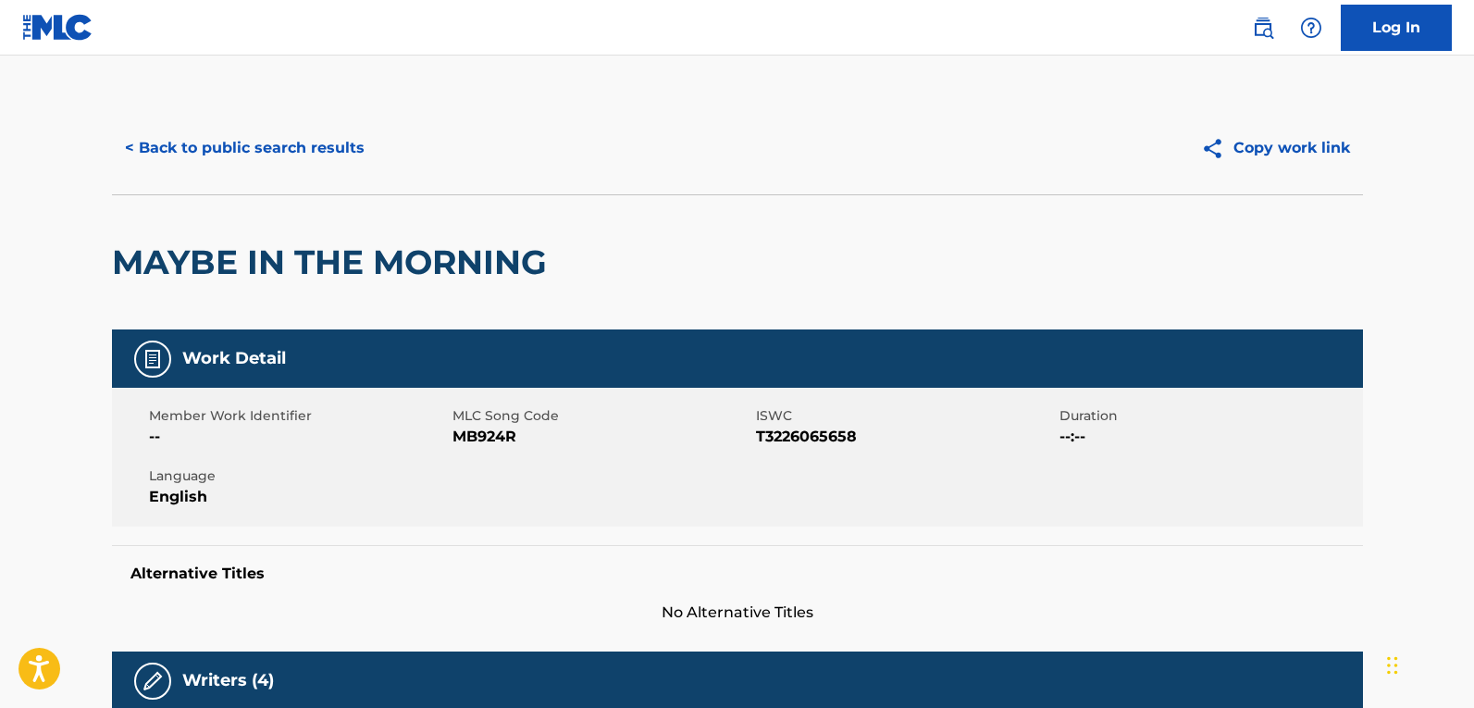
click at [301, 159] on button "< Back to public search results" at bounding box center [245, 148] width 266 height 46
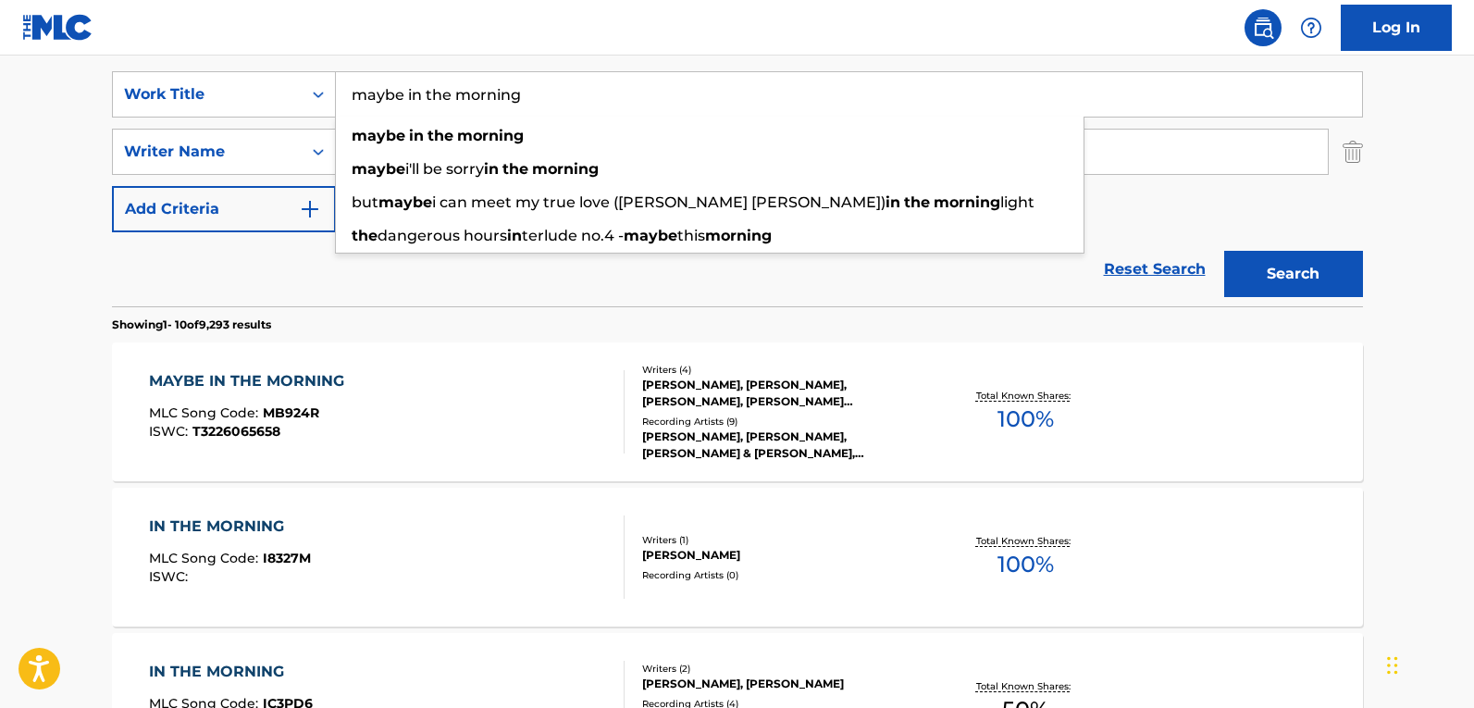
drag, startPoint x: 132, startPoint y: 43, endPoint x: 11, endPoint y: 40, distance: 121.3
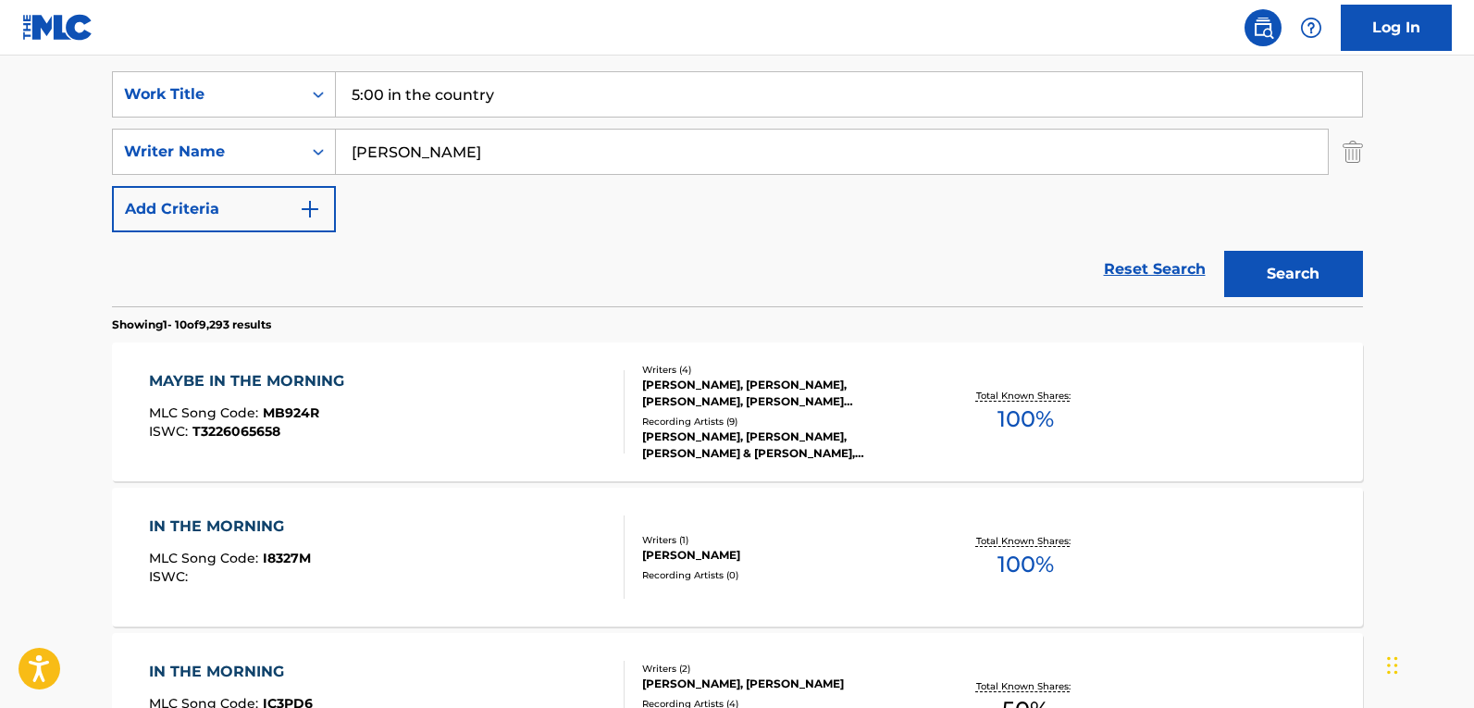
type input "5:00 in the country"
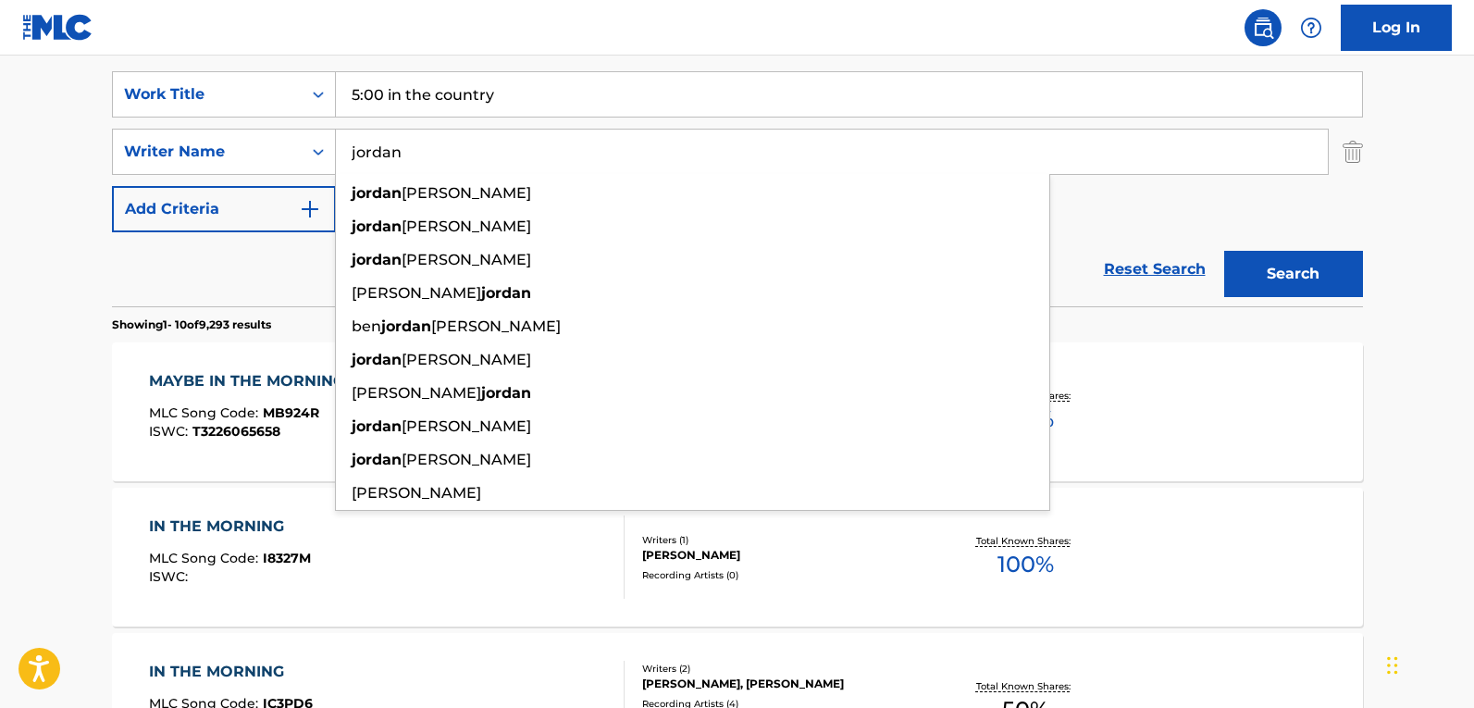
type input "jordan"
click at [1224, 251] on button "Search" at bounding box center [1293, 274] width 139 height 46
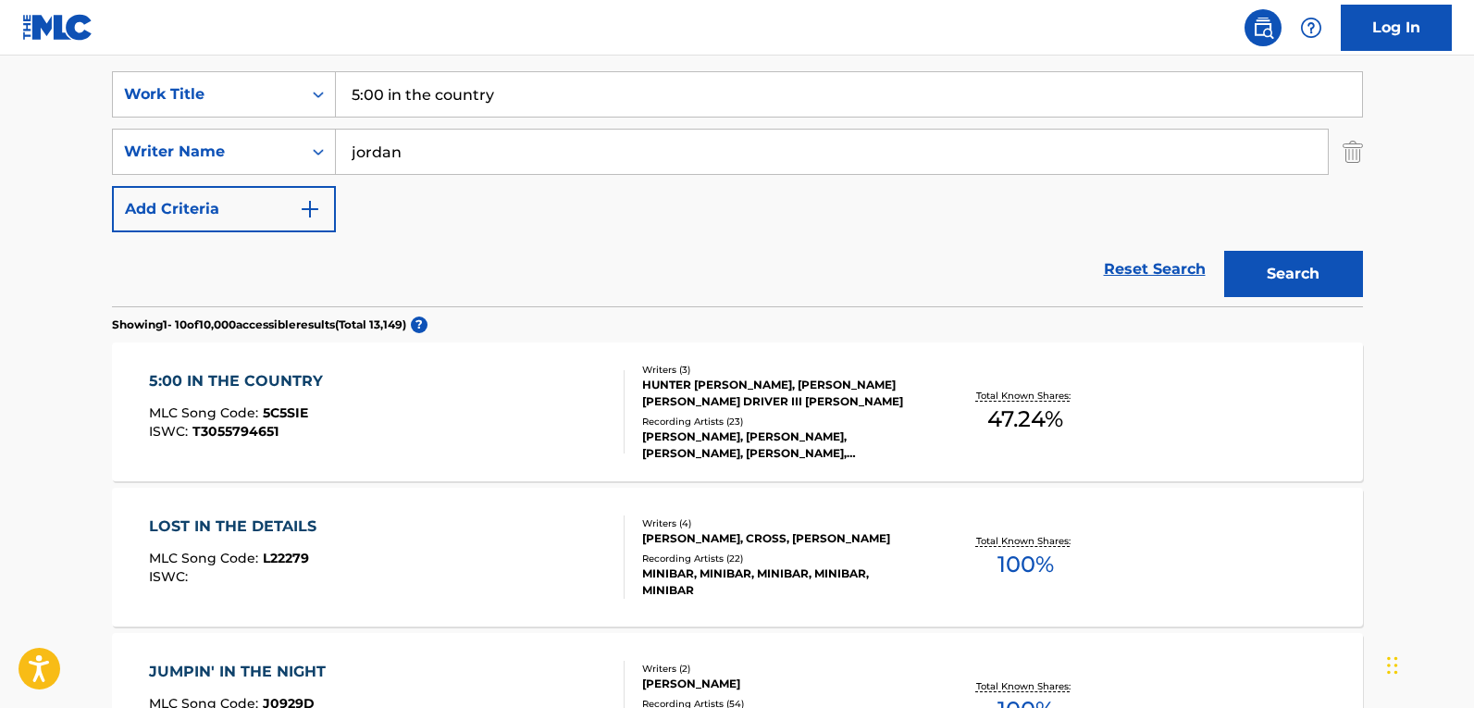
click at [533, 427] on div "5:00 IN THE COUNTRY MLC Song Code : 5C5SIE ISWC : T3055794651" at bounding box center [387, 411] width 476 height 83
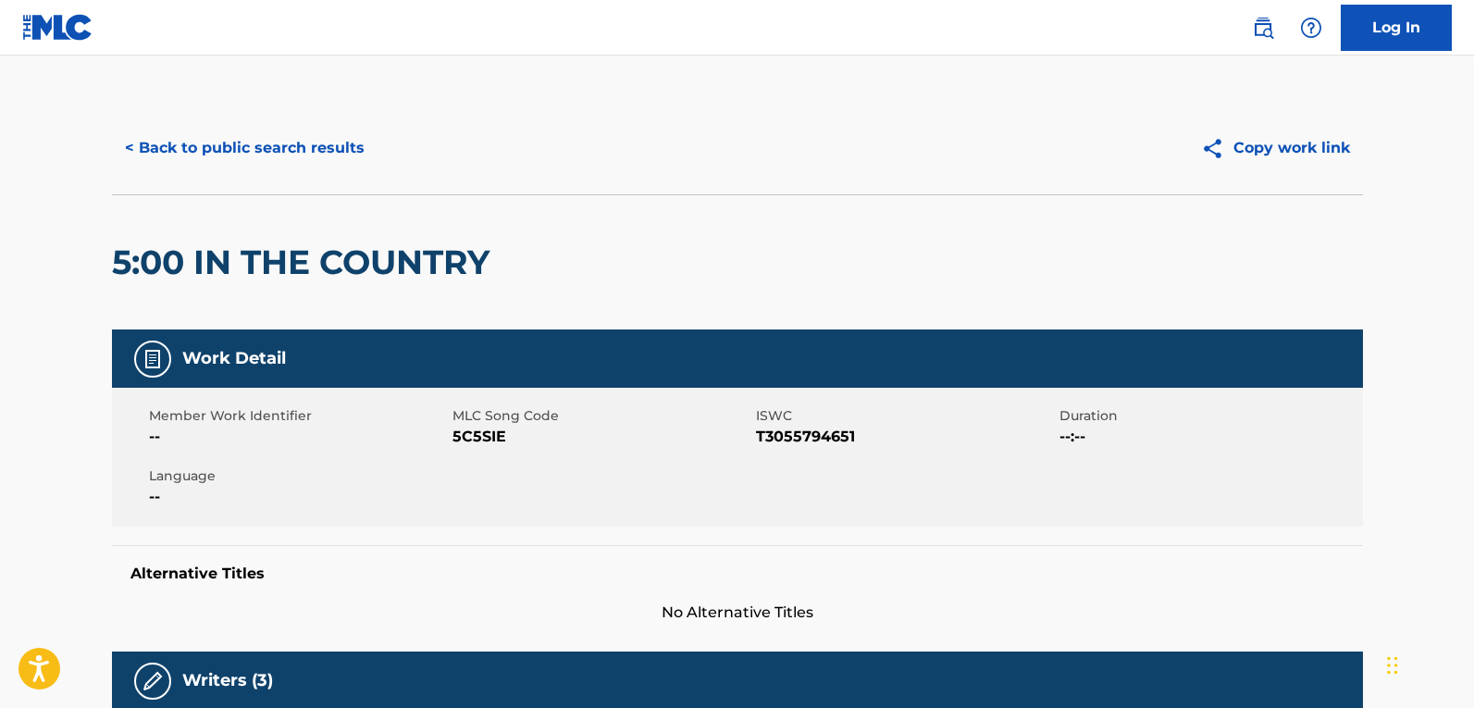
click at [221, 122] on div "< Back to public search results Copy work link" at bounding box center [737, 148] width 1251 height 93
click at [241, 158] on button "< Back to public search results" at bounding box center [245, 148] width 266 height 46
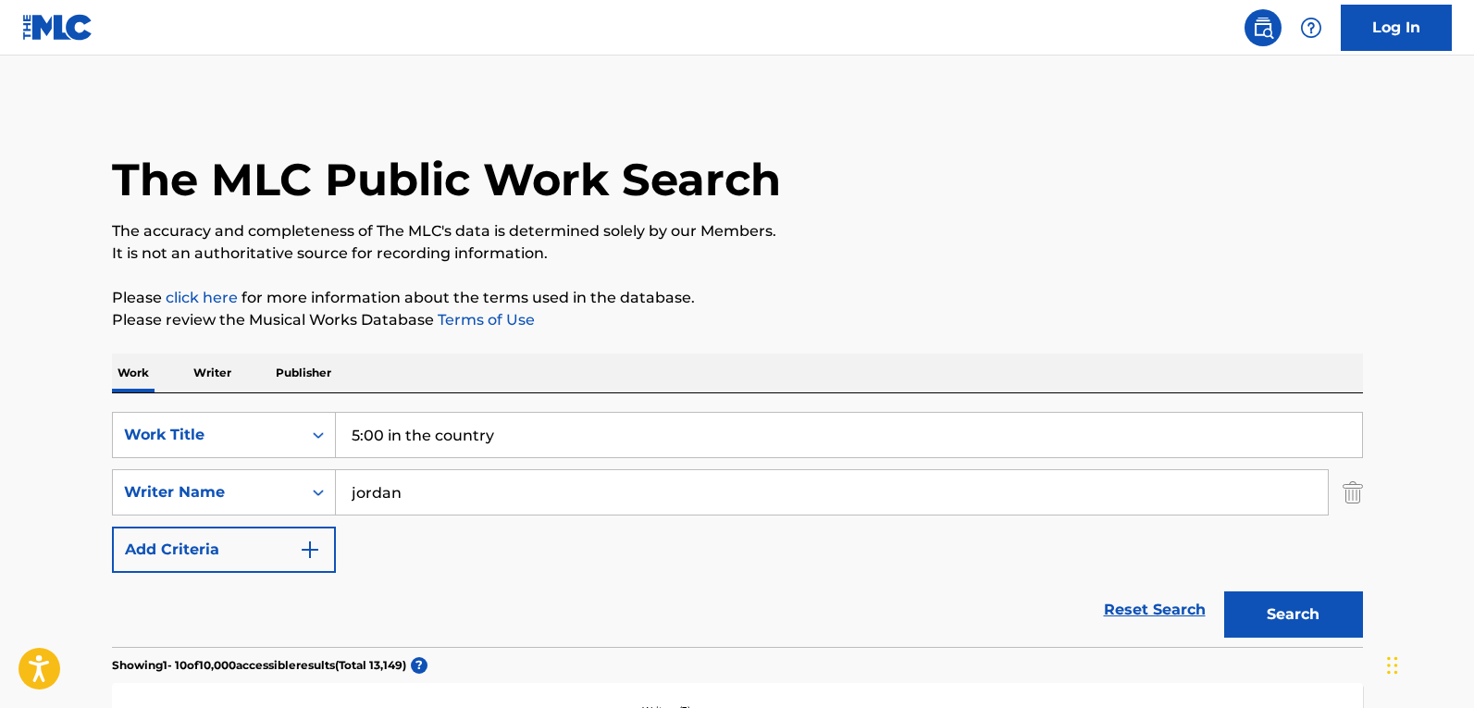
scroll to position [340, 0]
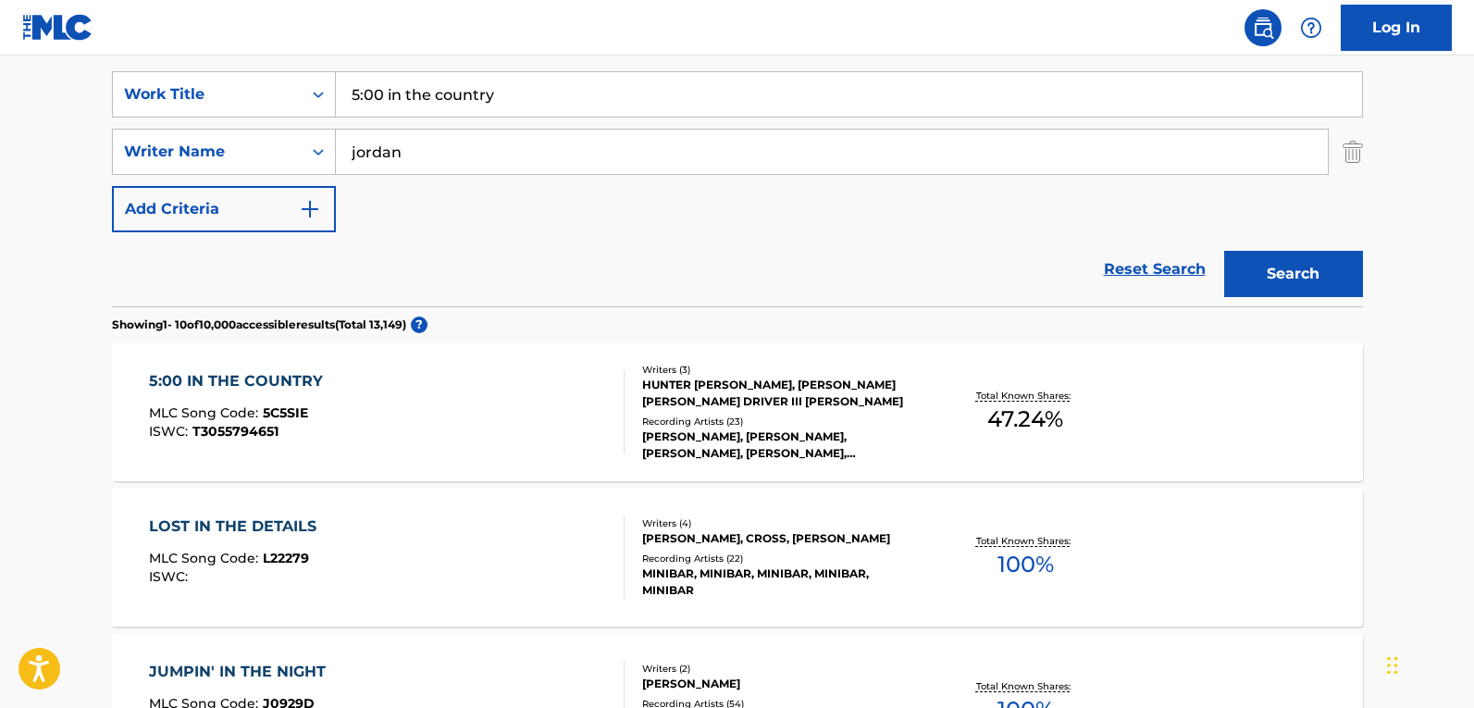
click at [484, 427] on div "5:00 IN THE COUNTRY MLC Song Code : 5C5SIE ISWC : T3055794651" at bounding box center [387, 411] width 476 height 83
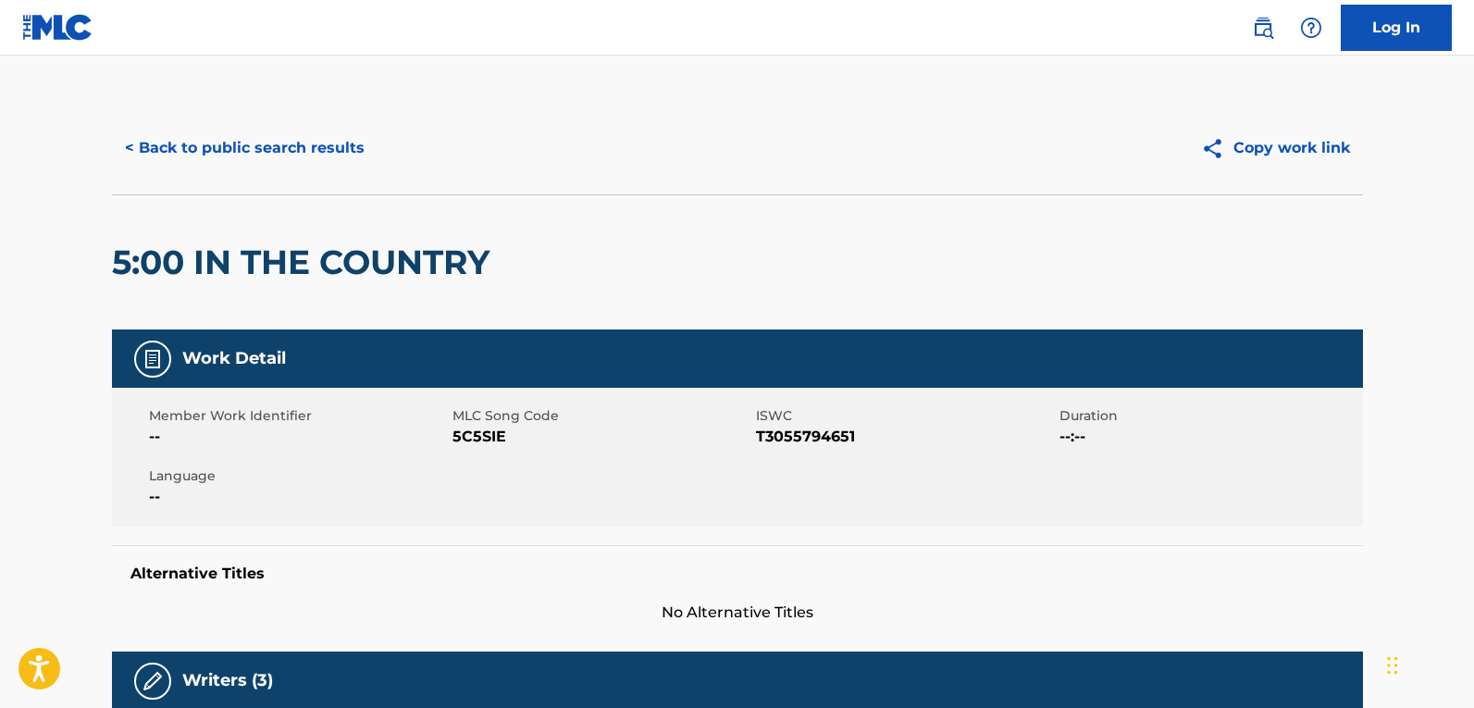
click at [282, 142] on button "< Back to public search results" at bounding box center [245, 148] width 266 height 46
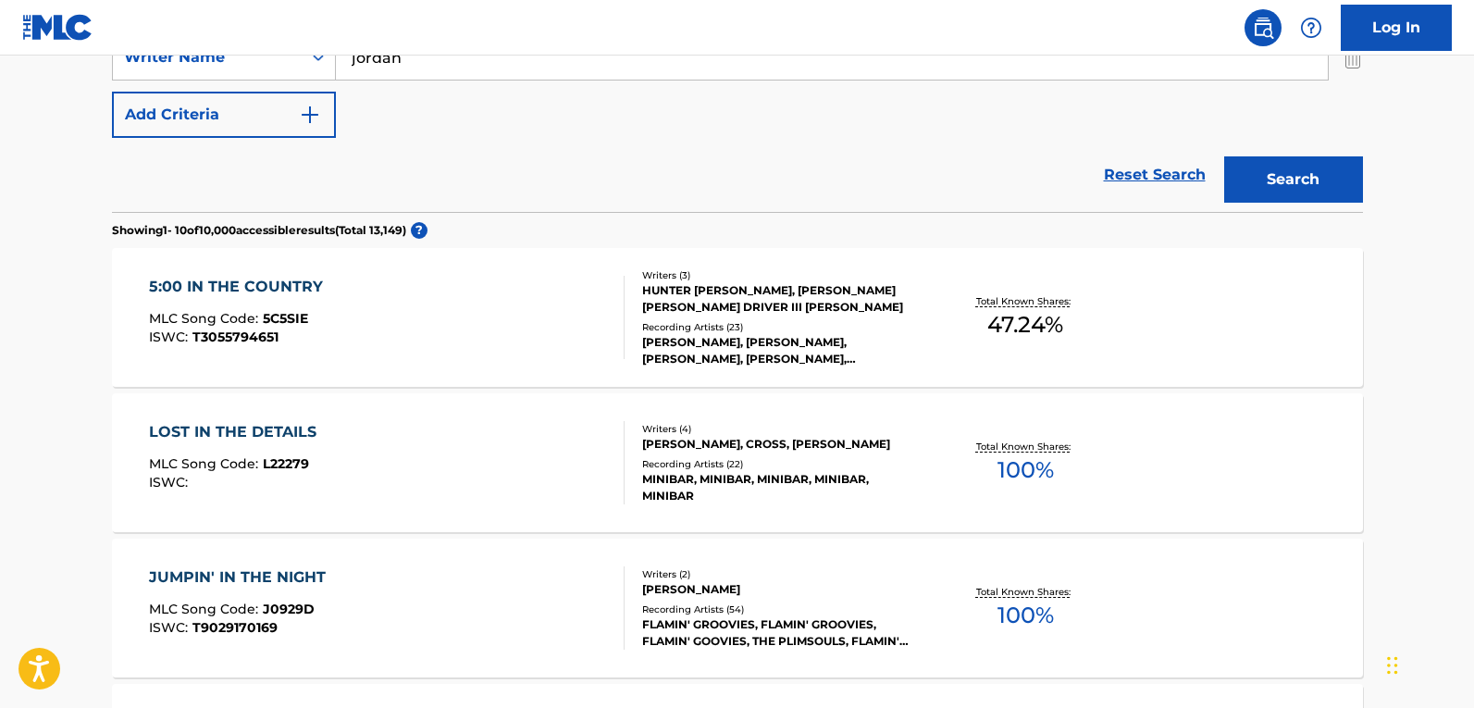
scroll to position [433, 0]
click at [534, 315] on div "5:00 IN THE COUNTRY MLC Song Code : 5C5SIE ISWC : T3055794651" at bounding box center [387, 319] width 476 height 83
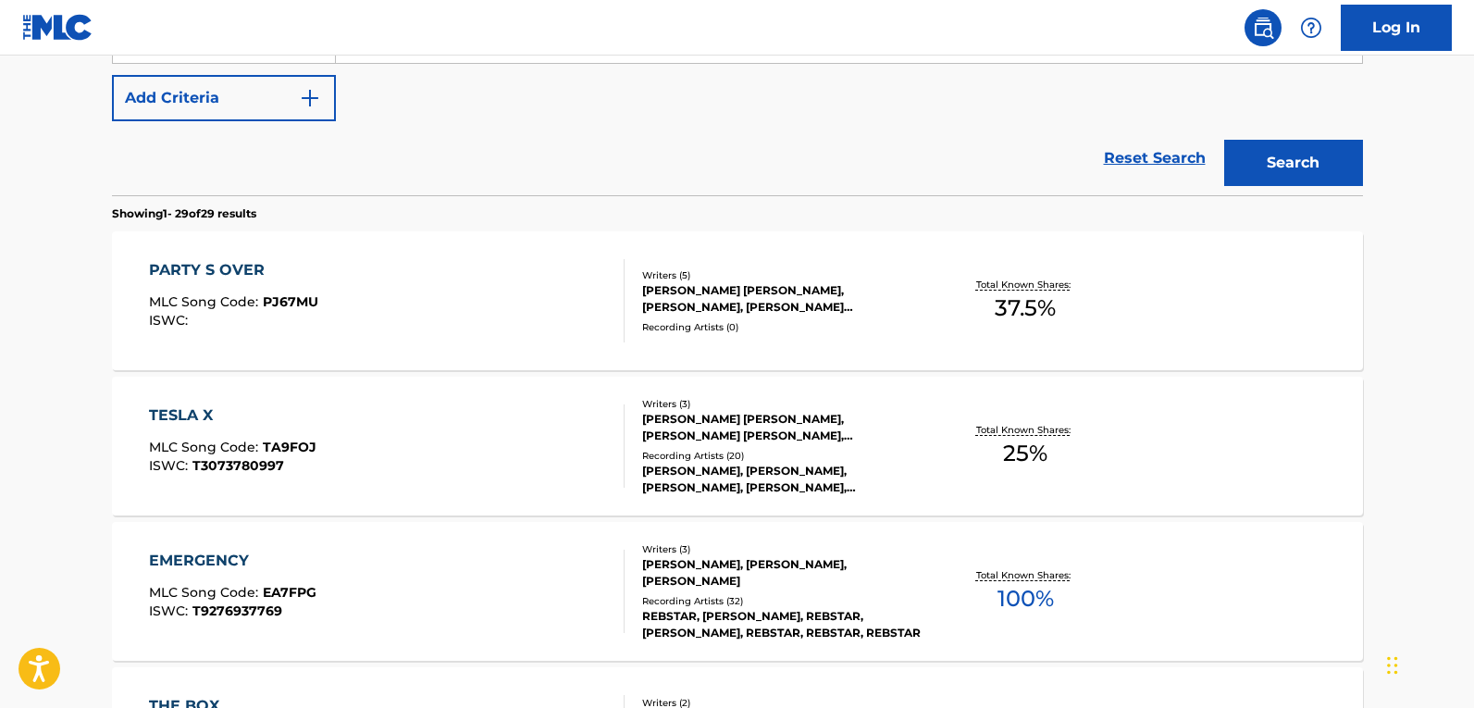
scroll to position [145, 0]
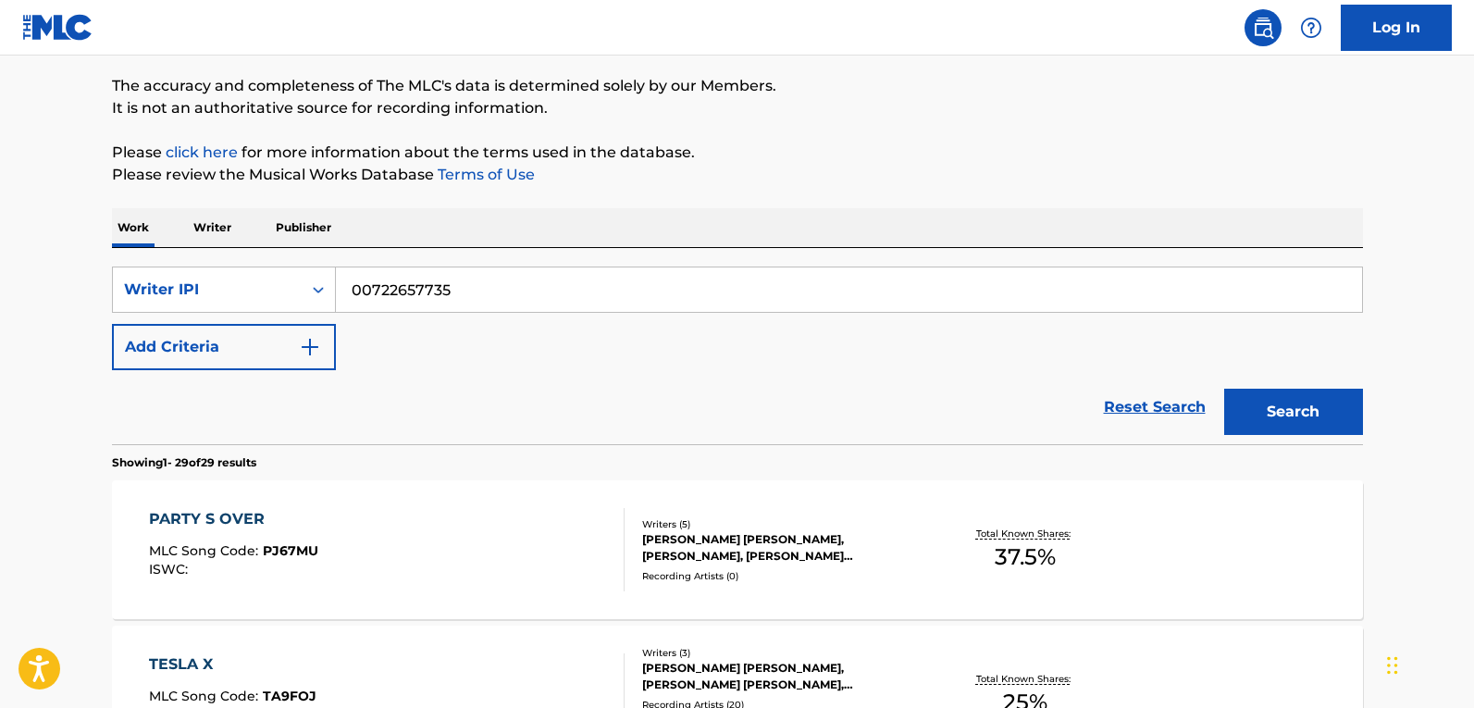
drag, startPoint x: 578, startPoint y: 296, endPoint x: 138, endPoint y: 264, distance: 441.6
click at [142, 266] on div "SearchWithCriteriae1c225a3-f47e-45d7-b7cb-ace9a28393c6 Writer IPI 00722657735 A…" at bounding box center [737, 346] width 1251 height 196
paste input "00861590127"
type input "00861590127"
click at [1224, 389] on button "Search" at bounding box center [1293, 412] width 139 height 46
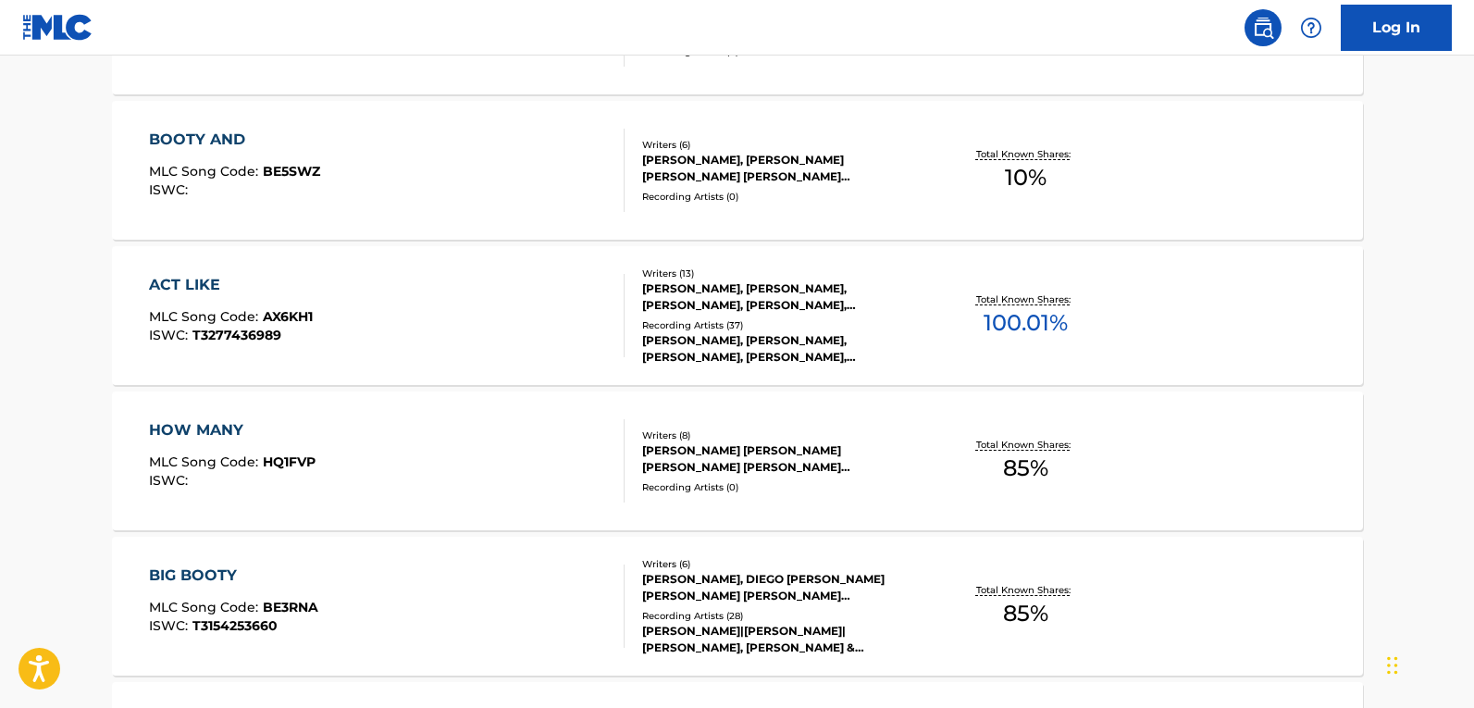
scroll to position [1348, 0]
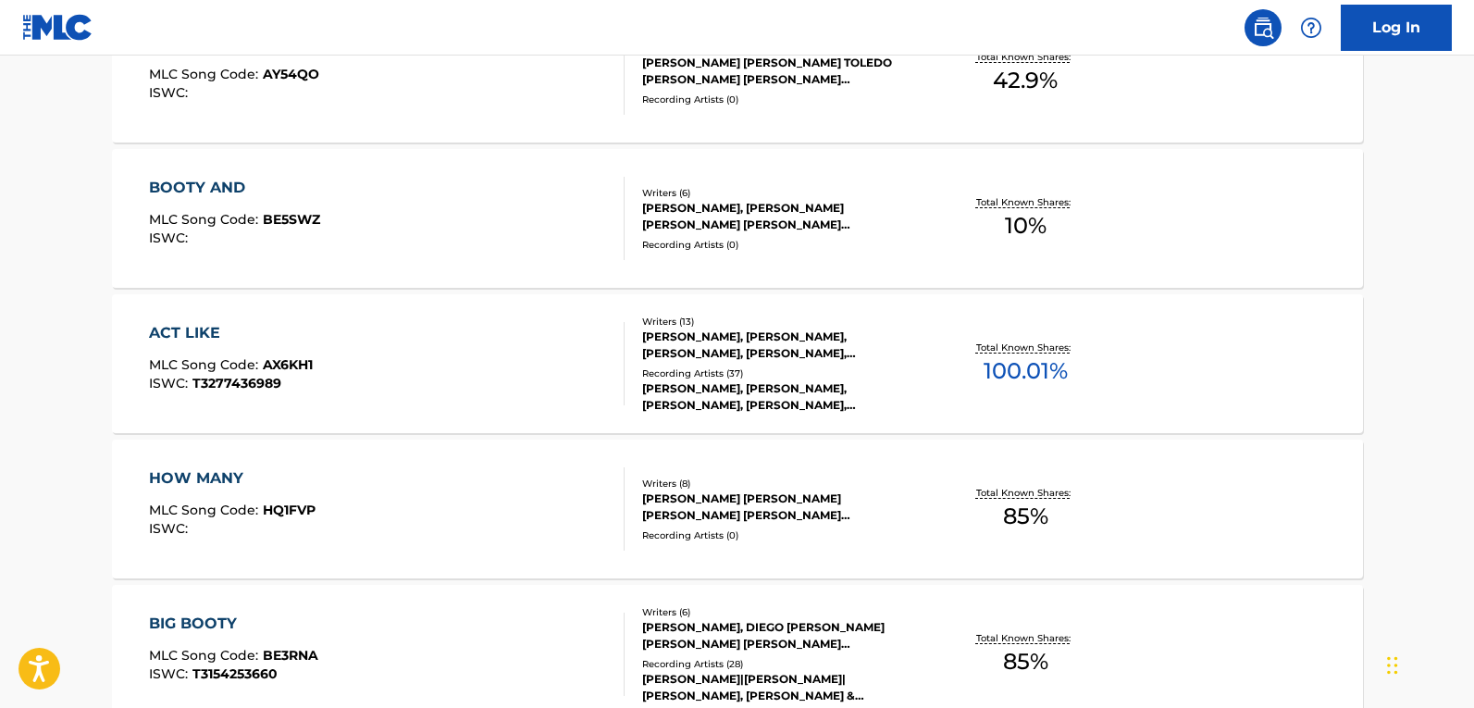
click at [515, 370] on div "ACT LIKE MLC Song Code : AX6KH1 ISWC : T3277436989" at bounding box center [387, 363] width 476 height 83
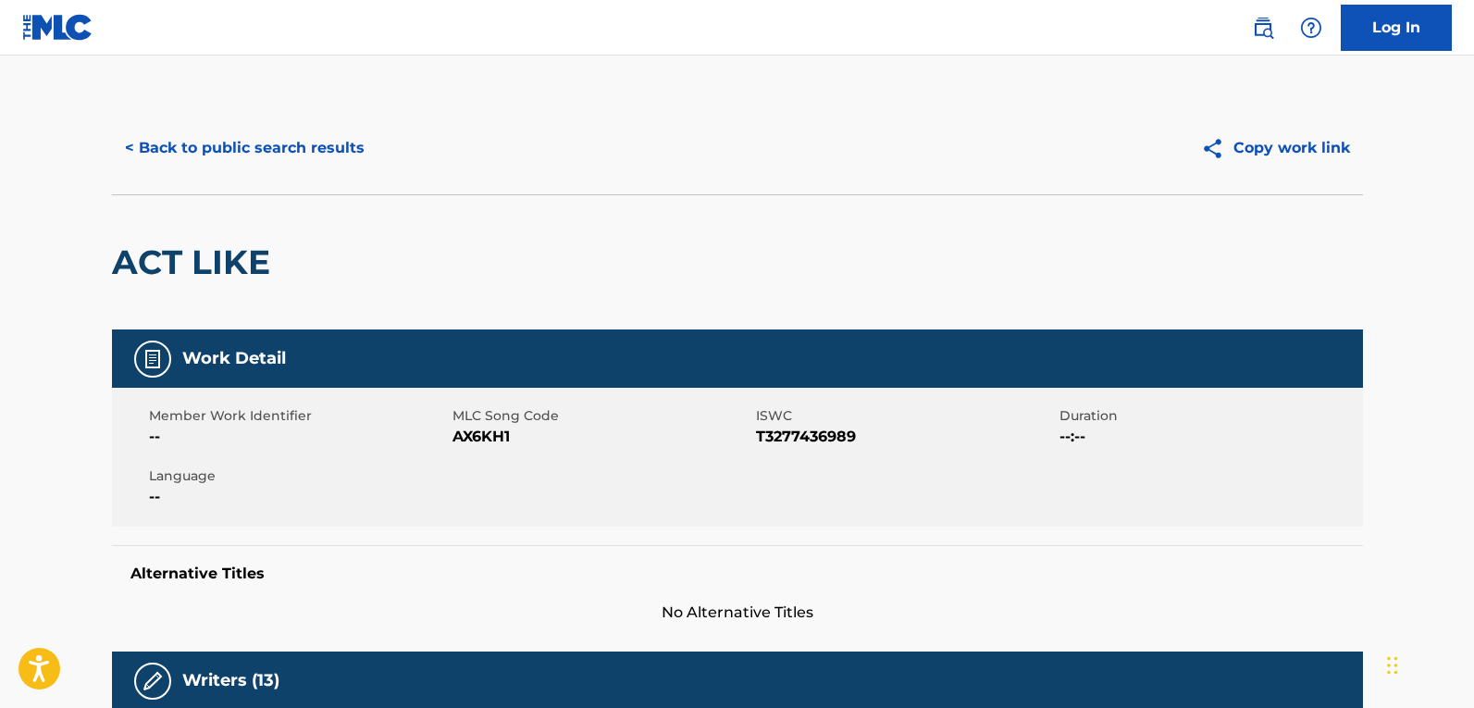
drag, startPoint x: 171, startPoint y: 114, endPoint x: 177, endPoint y: 127, distance: 14.1
click at [170, 118] on div "< Back to public search results Copy work link" at bounding box center [737, 148] width 1251 height 93
click at [178, 130] on button "< Back to public search results" at bounding box center [245, 148] width 266 height 46
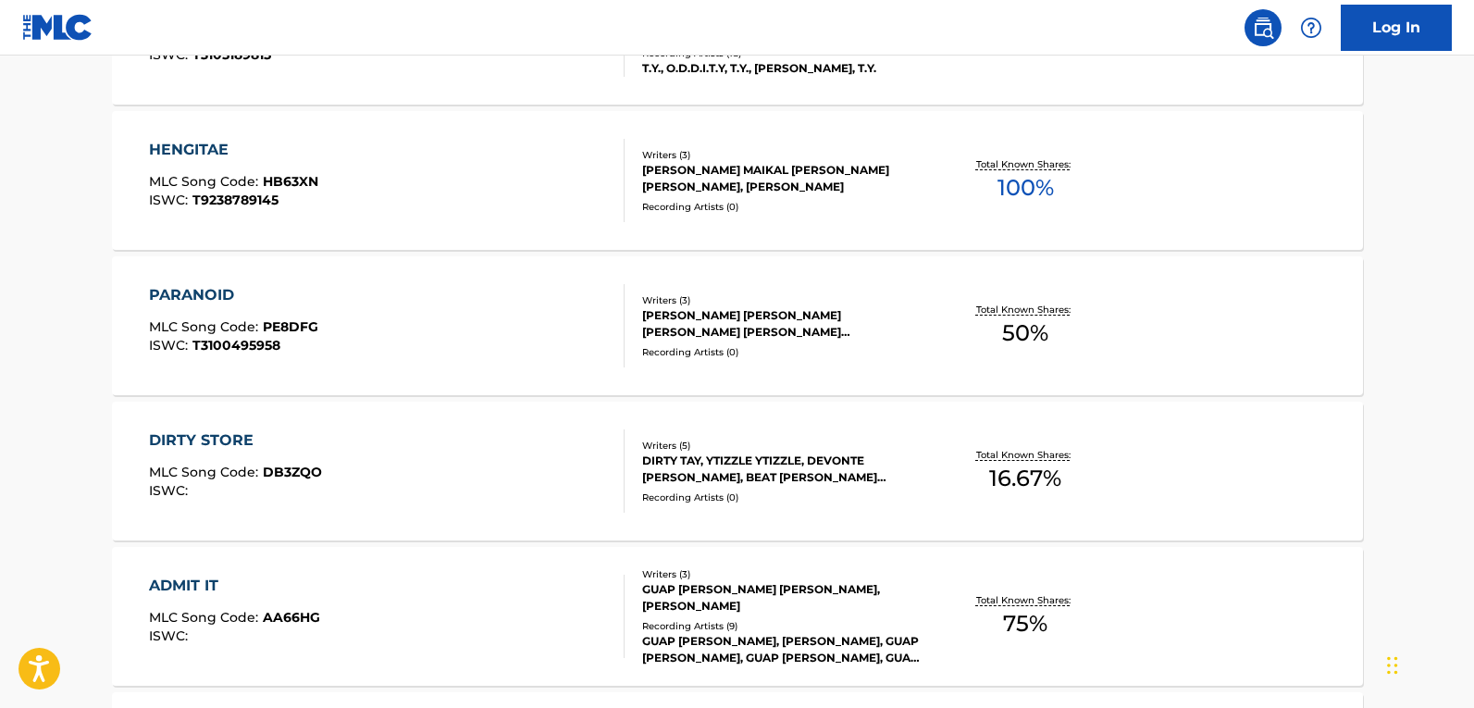
scroll to position [4634, 0]
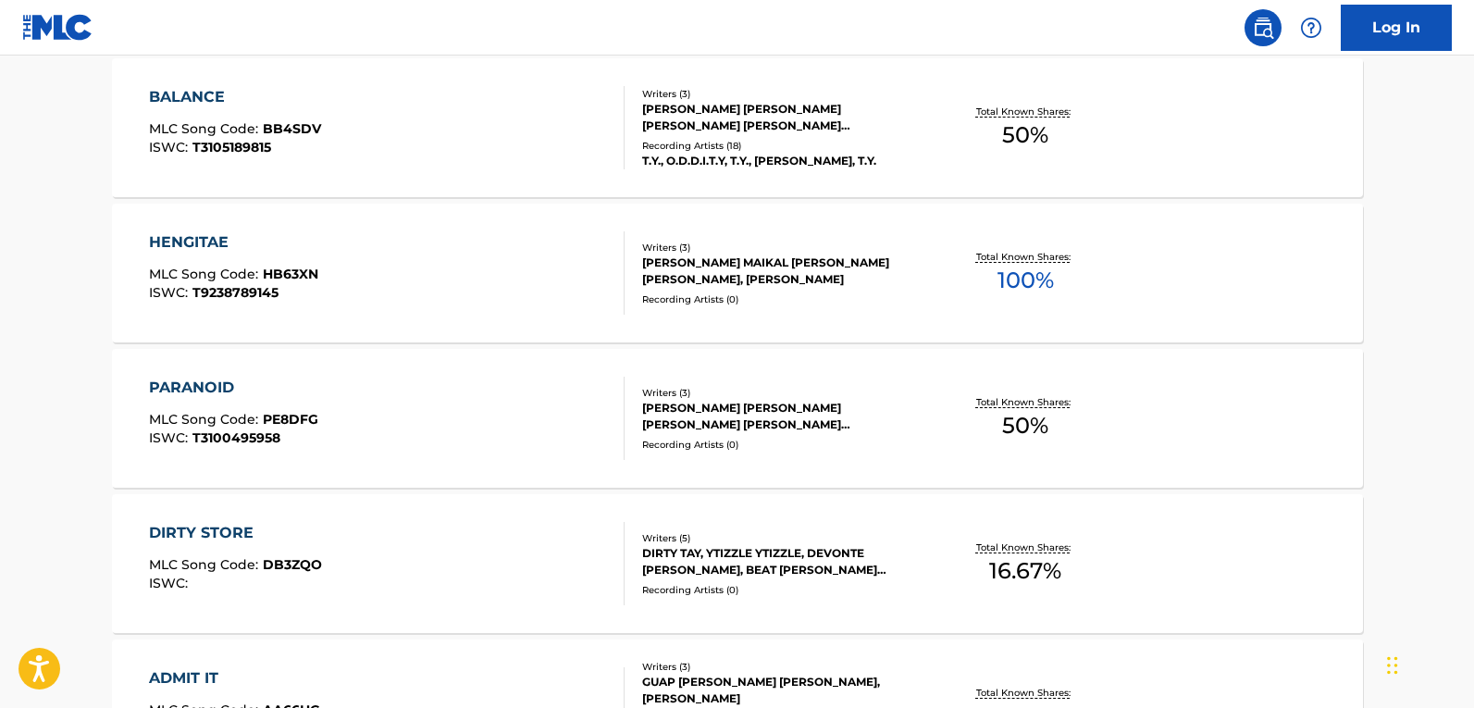
click at [478, 273] on div "HENGITAE MLC Song Code : HB63XN ISWC : T9238789145" at bounding box center [387, 272] width 476 height 83
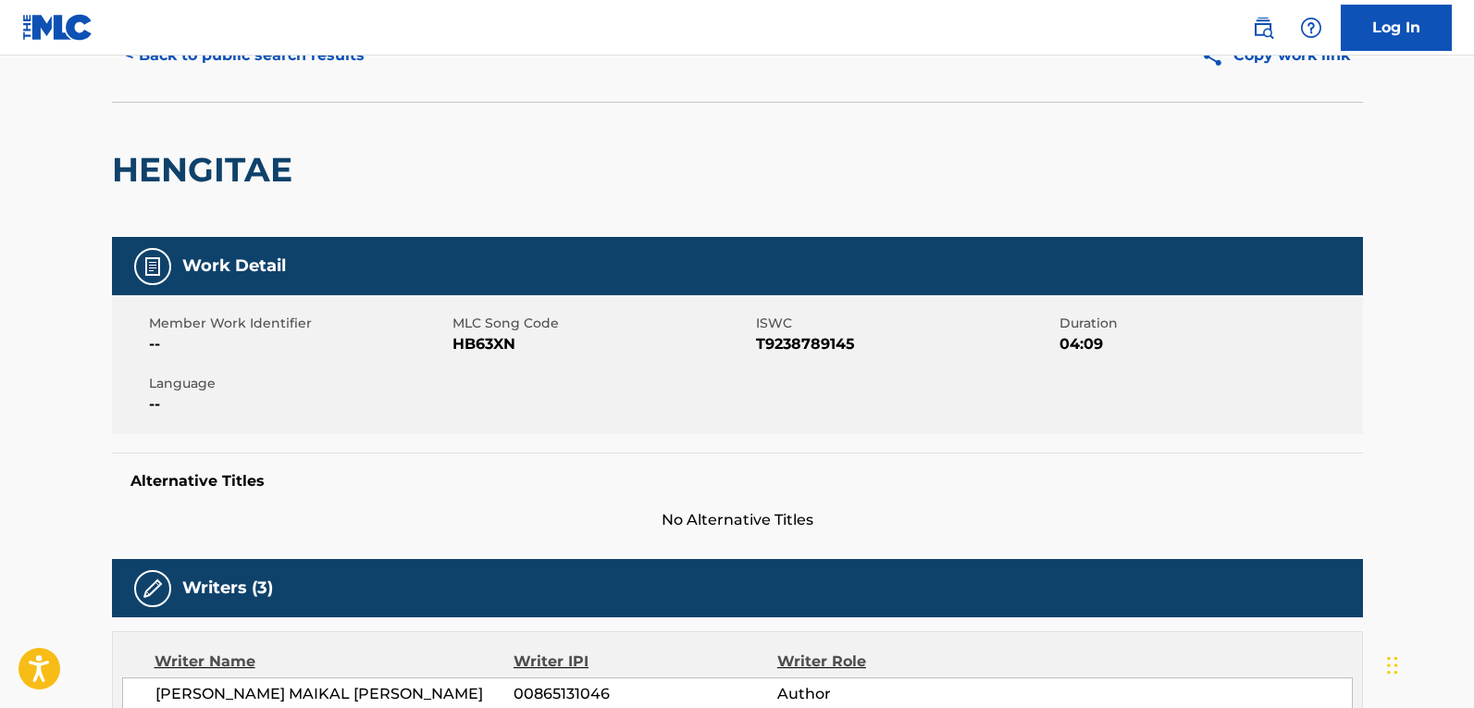
click at [222, 62] on button "< Back to public search results" at bounding box center [245, 55] width 266 height 46
